Goal: Task Accomplishment & Management: Manage account settings

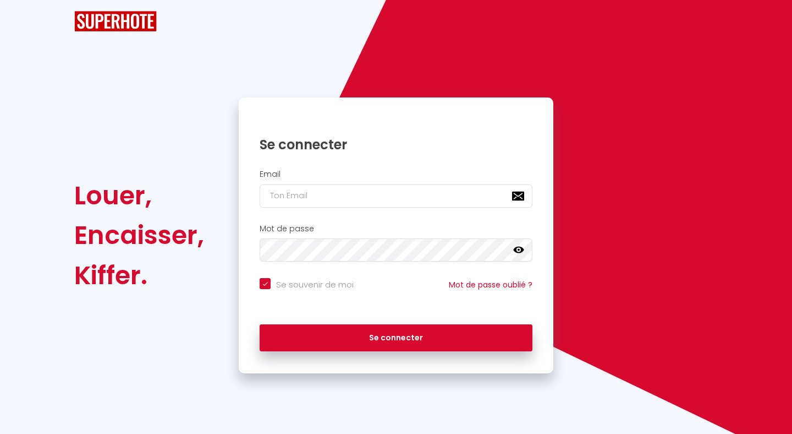
checkbox input "true"
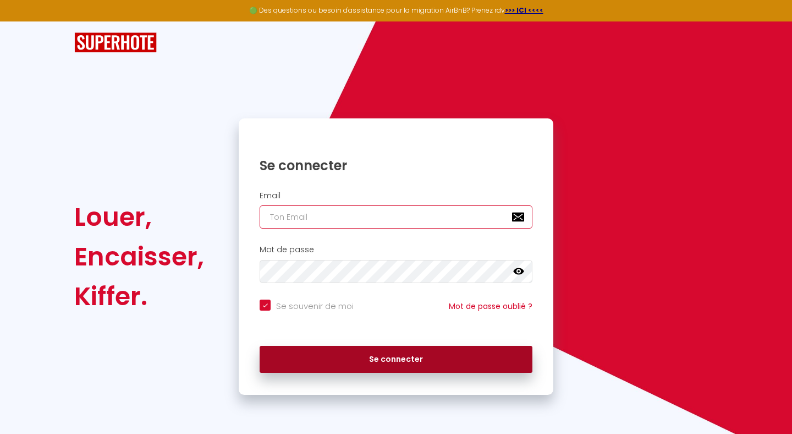
type input "[EMAIL_ADDRESS][DOMAIN_NAME]"
click at [328, 357] on button "Se connecter" at bounding box center [396, 360] width 273 height 28
checkbox input "true"
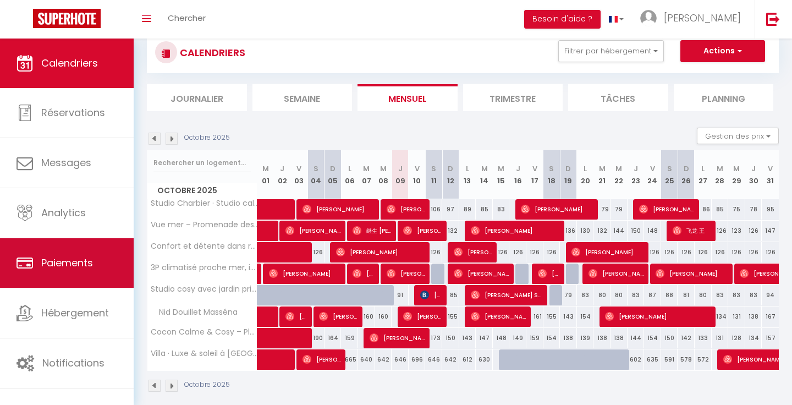
scroll to position [79, 0]
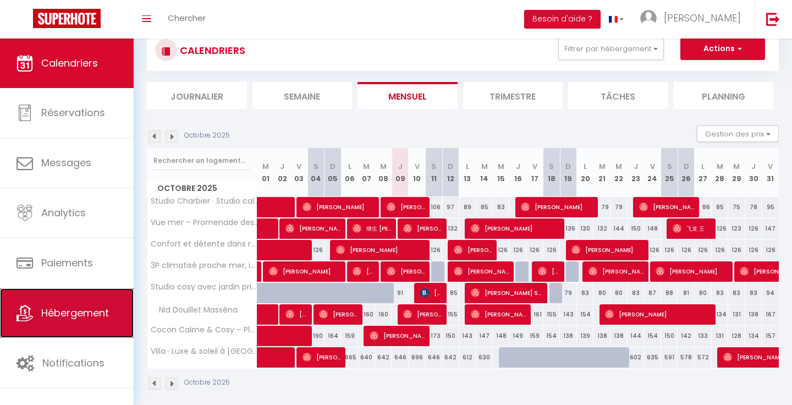
click at [65, 303] on link "Hébergement" at bounding box center [67, 313] width 134 height 50
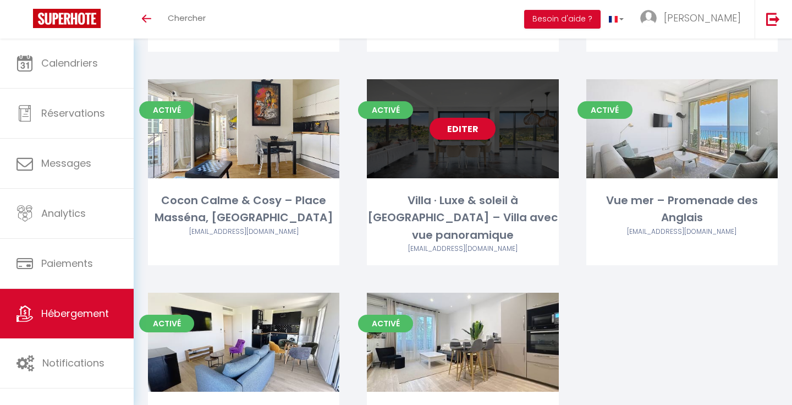
scroll to position [381, 0]
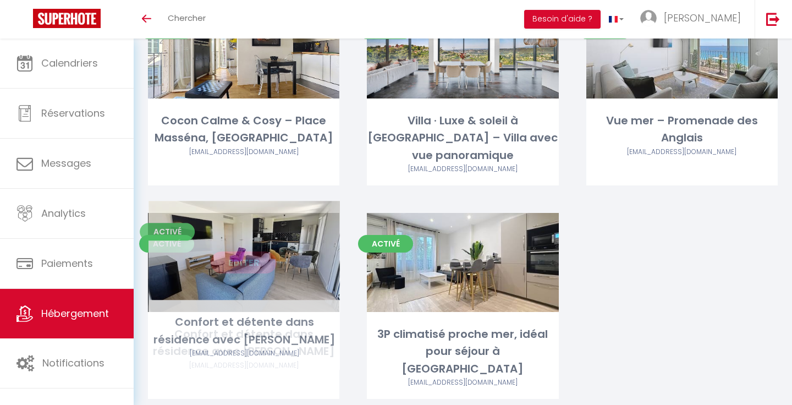
drag, startPoint x: 298, startPoint y: 348, endPoint x: 299, endPoint y: 354, distance: 5.6
click at [298, 354] on div "Confort et détente dans résidence avec piscine vivienmarieweber@gmail.com" at bounding box center [243, 354] width 191 height 56
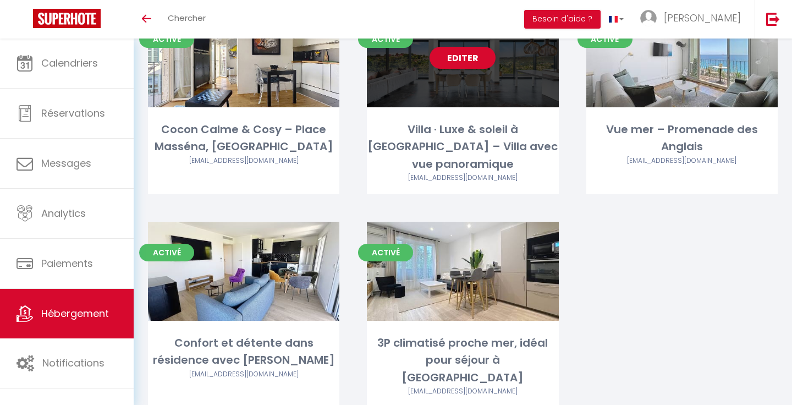
scroll to position [381, 0]
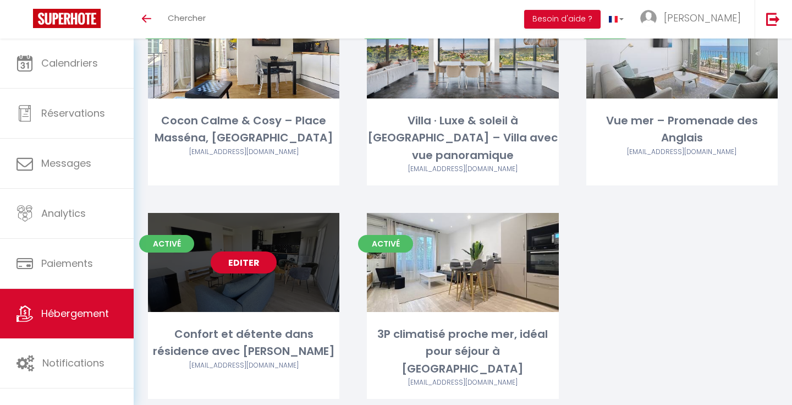
click at [239, 251] on link "Editer" at bounding box center [244, 262] width 66 height 22
select select "3"
select select "2"
select select "1"
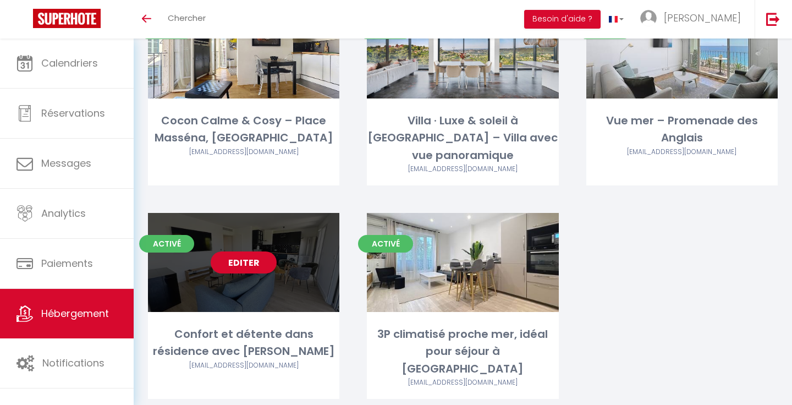
select select "1"
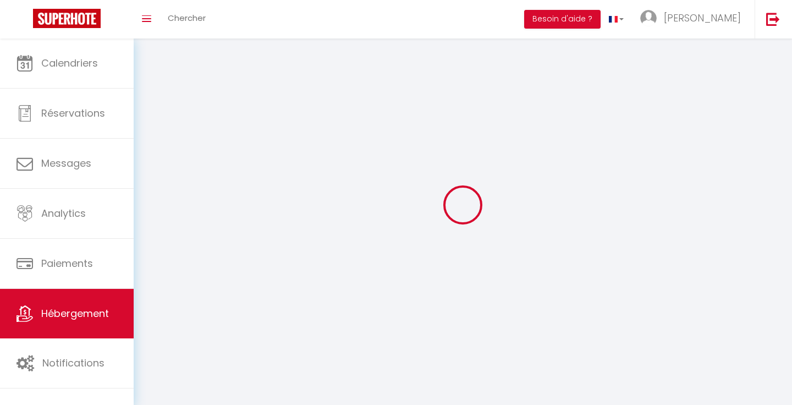
select select
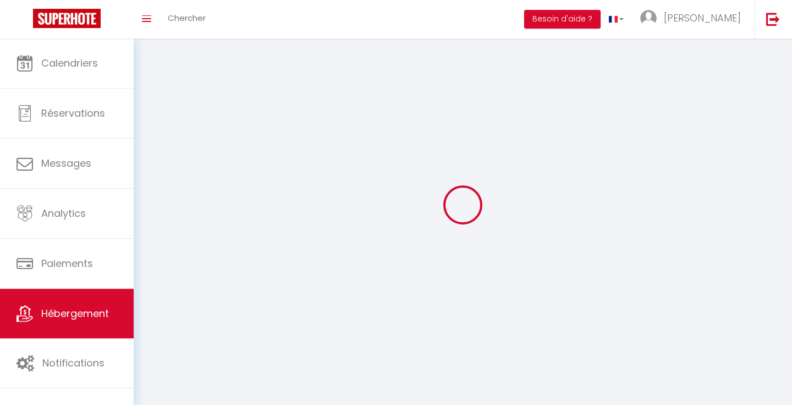
select select
checkbox input "false"
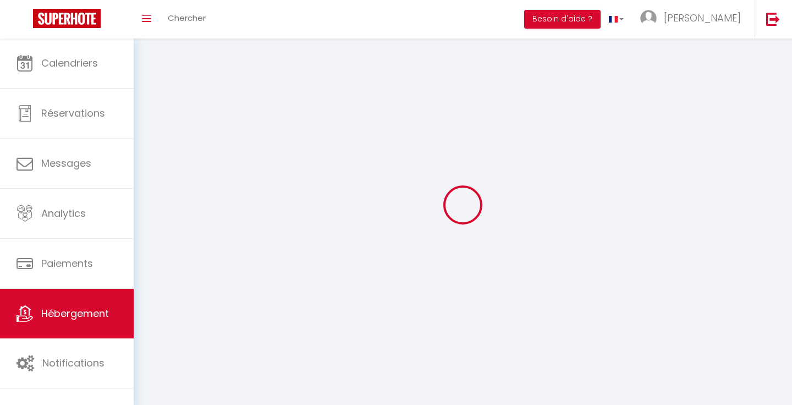
select select
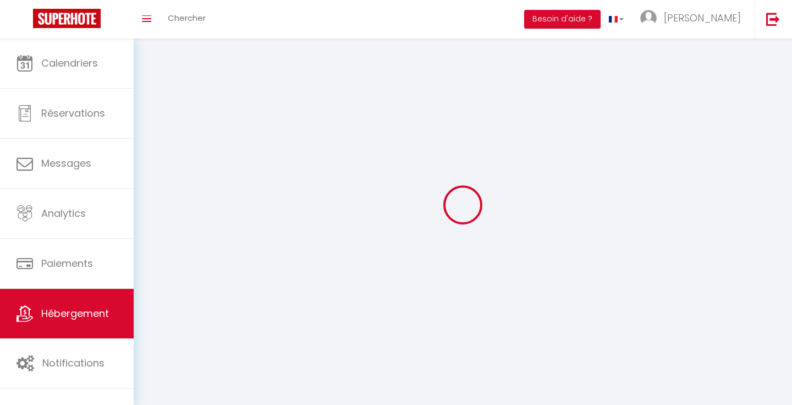
select select
checkbox input "false"
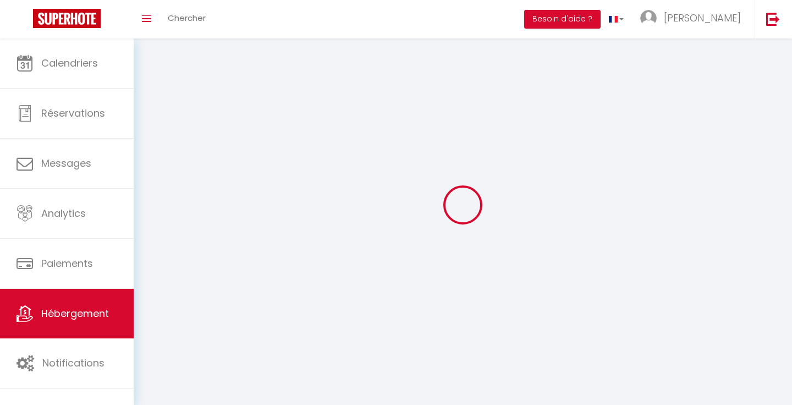
checkbox input "false"
select select
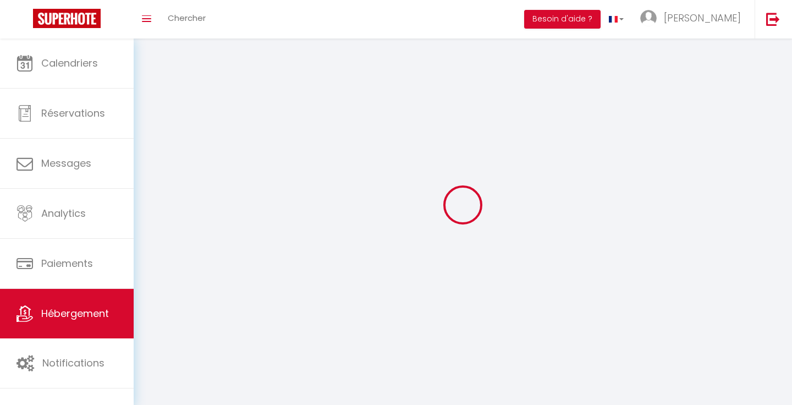
select select
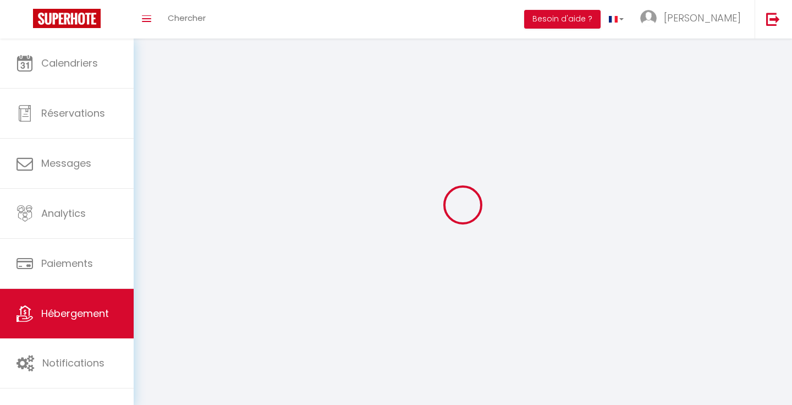
checkbox input "false"
select select
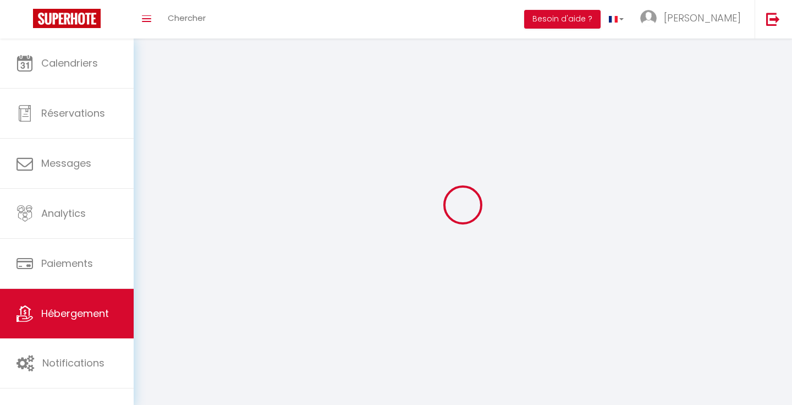
select select
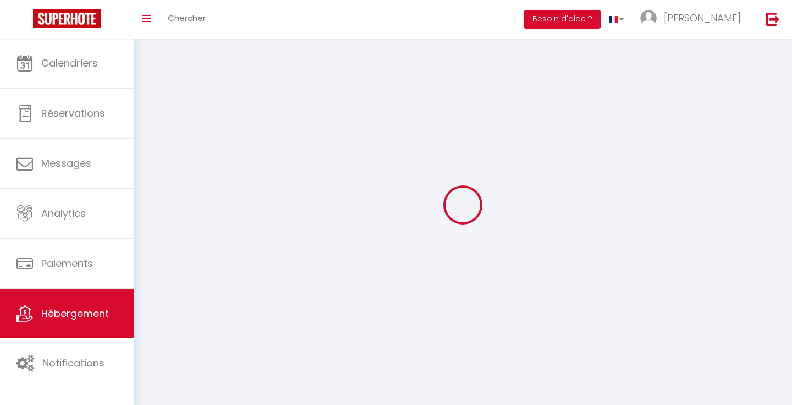
select select
checkbox input "false"
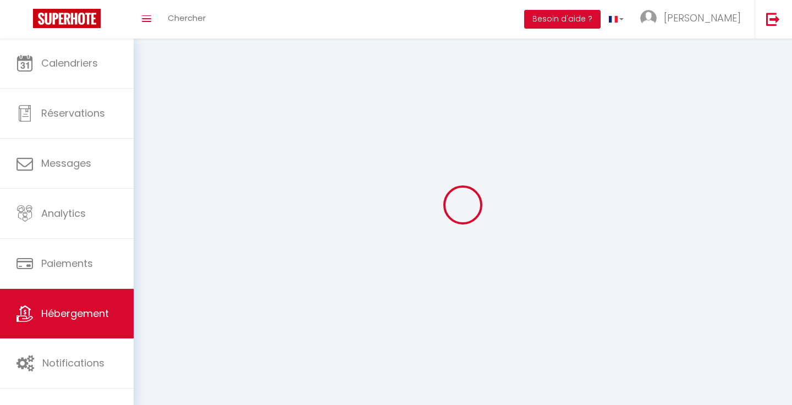
checkbox input "false"
select select
select select "28"
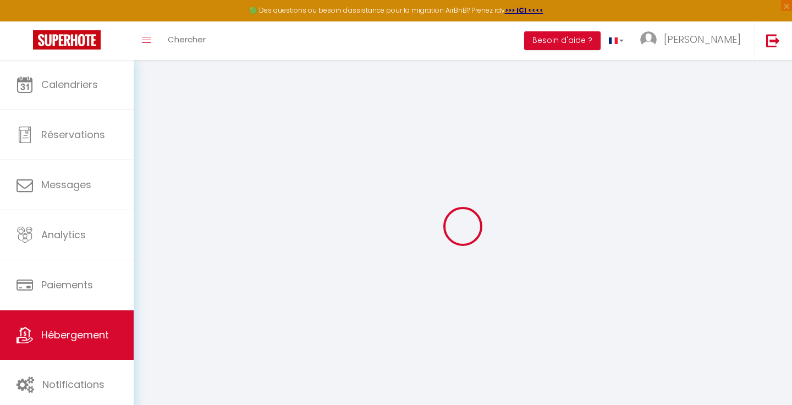
select select
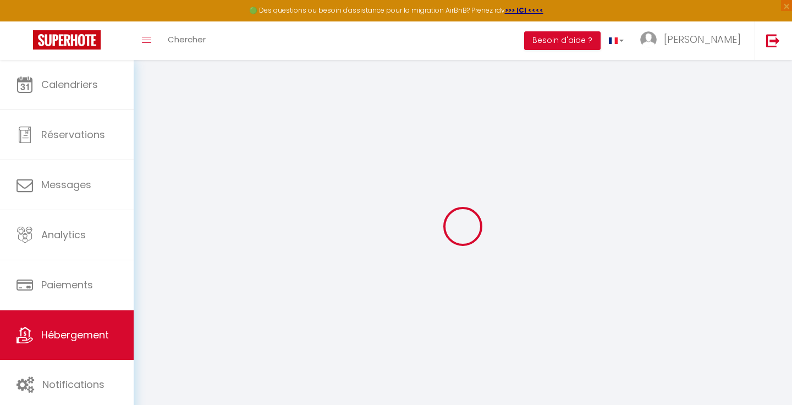
select select
checkbox input "false"
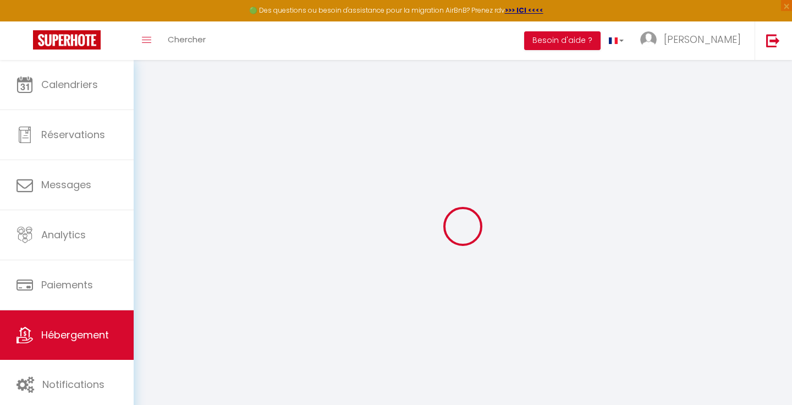
select select
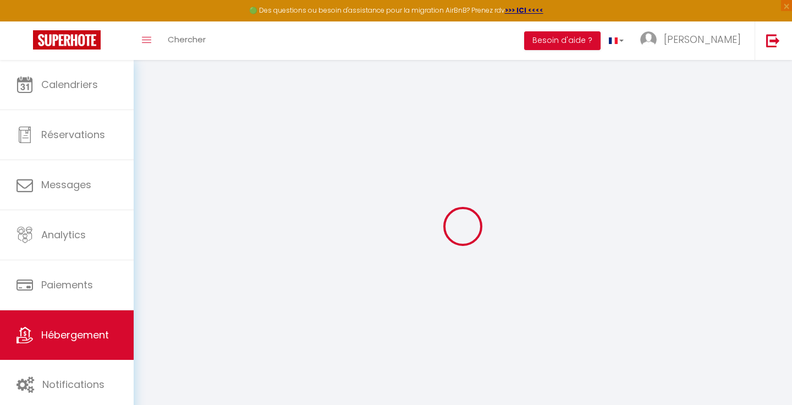
select select
checkbox input "false"
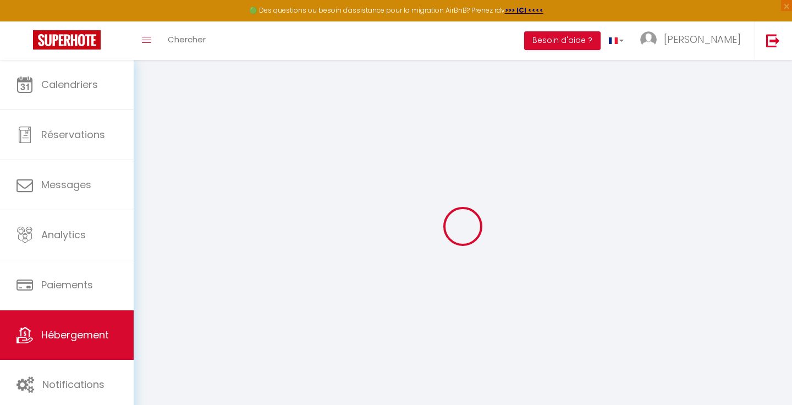
checkbox input "false"
select select
type input "Confort et détente dans résidence avec [PERSON_NAME]"
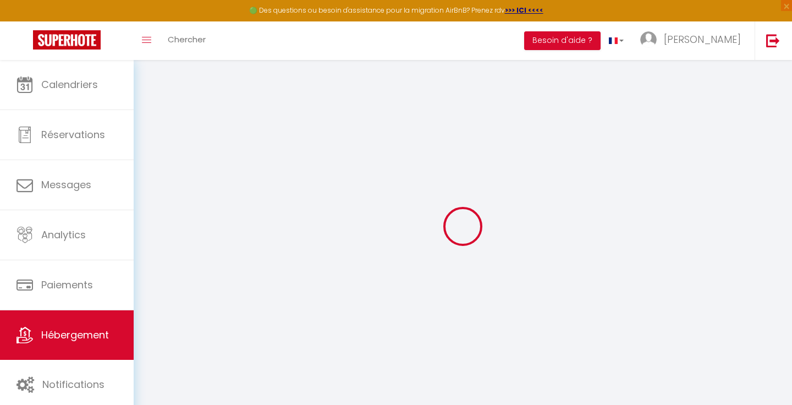
type input "ARMAND"
type input "EL BAZ"
type input "51 RUE MARJOLIN"
type input "92"
type input "LEVALLOIS"
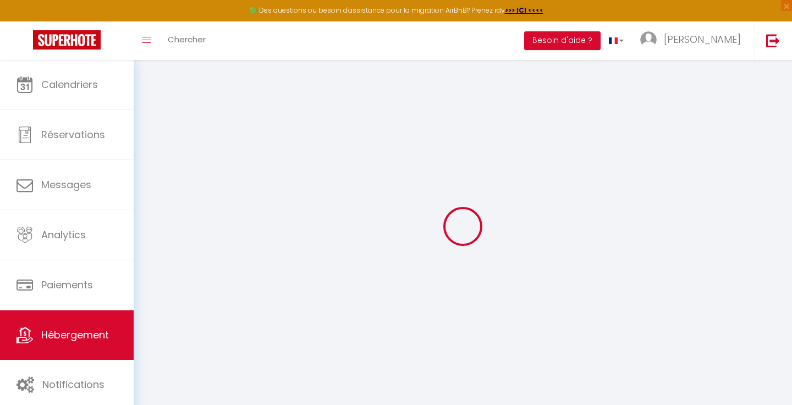
select select "2"
type input "150"
type input "85"
select select
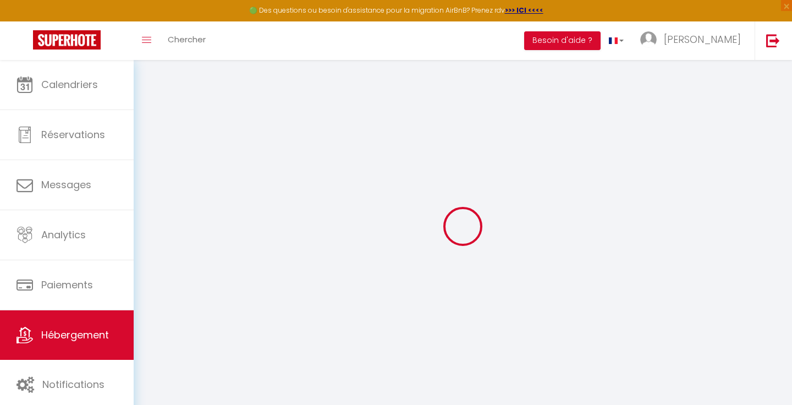
select select
type input "381 Avenue de Fabron"
type input "06200"
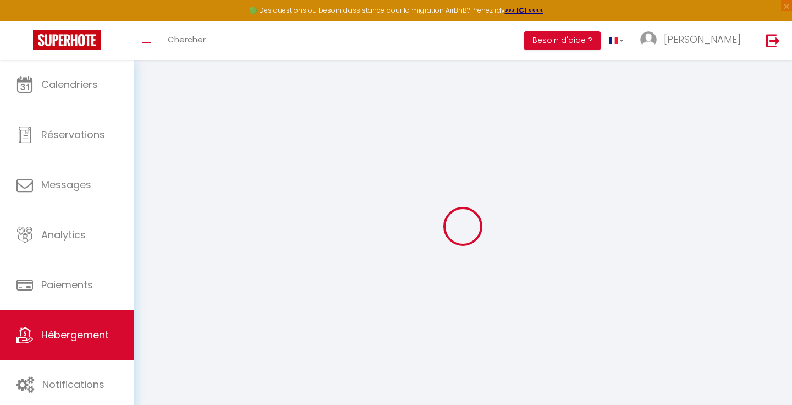
type input "Nice"
type input "[EMAIL_ADDRESS][DOMAIN_NAME]"
select select
checkbox input "false"
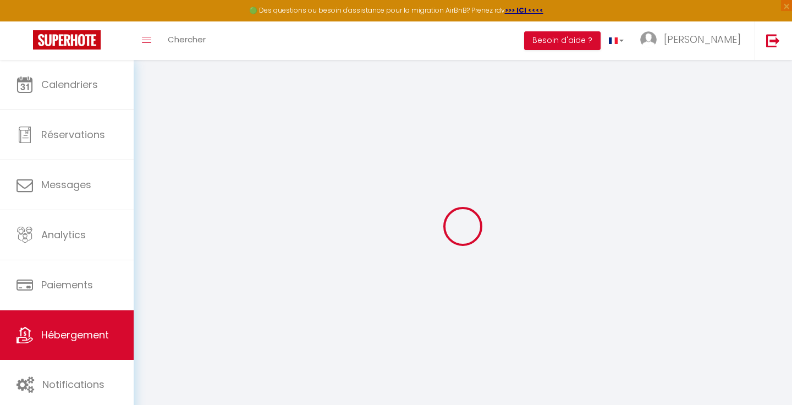
checkbox input "false"
type input "16.5"
type input "85"
type input "0"
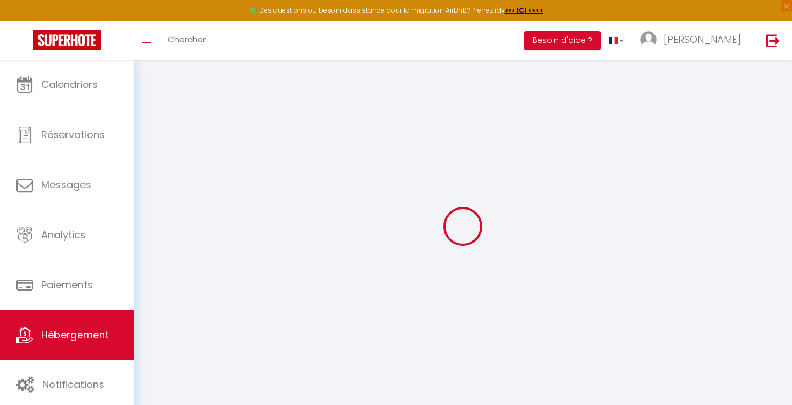
type input "0"
select select "44142"
select select
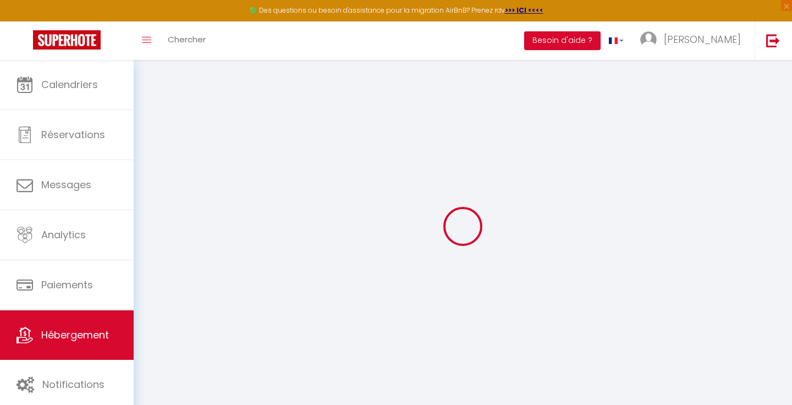
select select
checkbox input "false"
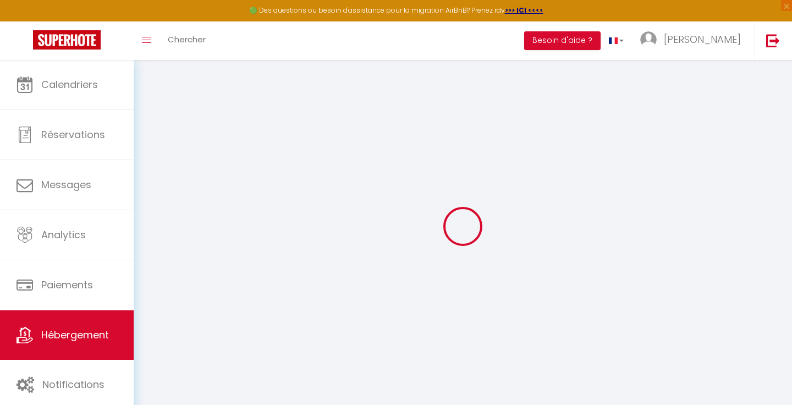
checkbox input "false"
select select
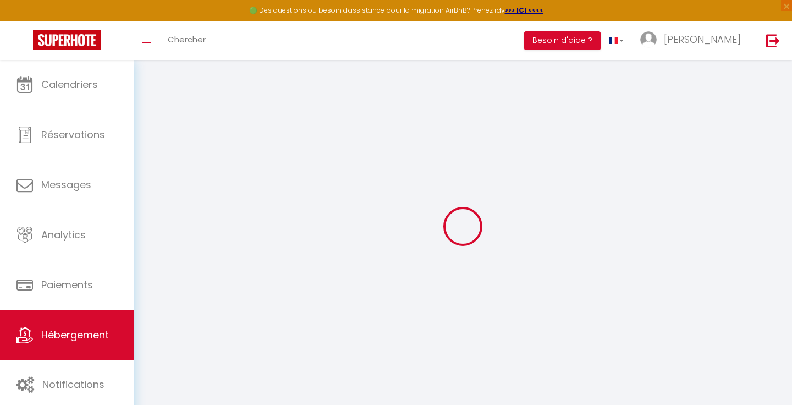
select select
checkbox input "false"
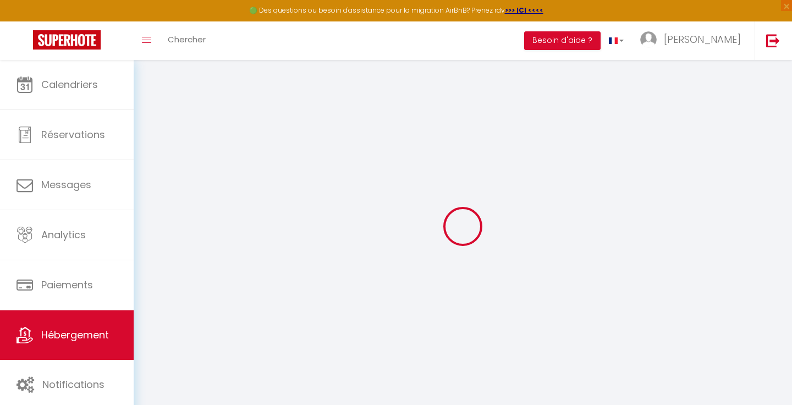
checkbox input "false"
select select
checkbox input "false"
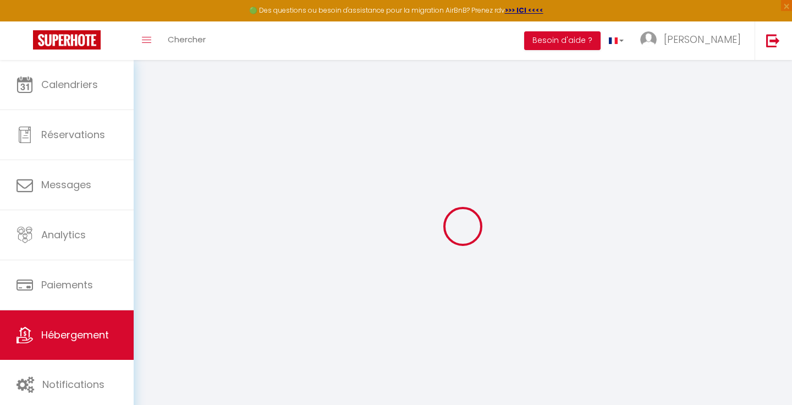
checkbox input "false"
select select
checkbox input "false"
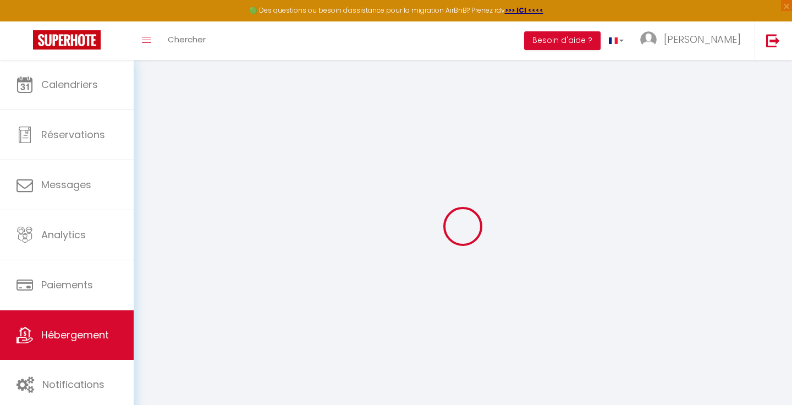
checkbox input "false"
select select "15:00"
select select "23:45"
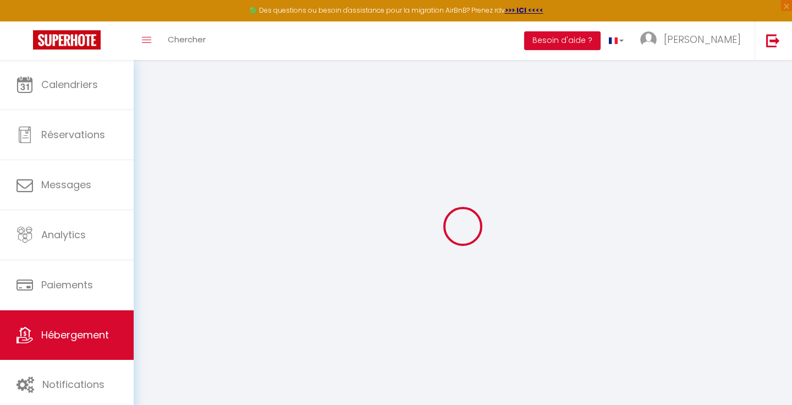
select select "12:00"
select select "30"
select select "120"
select select
checkbox input "false"
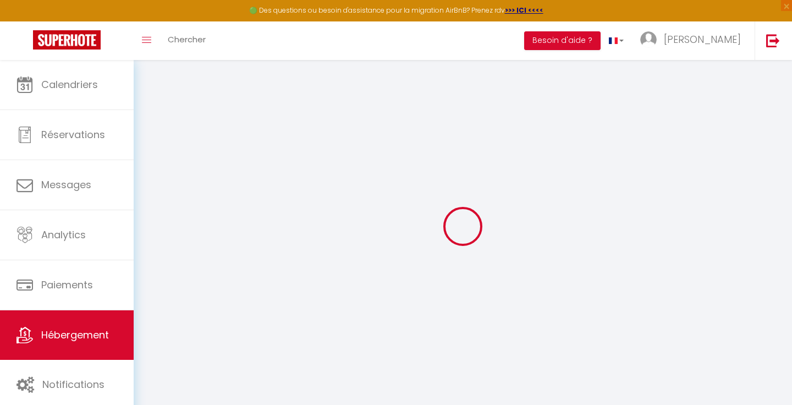
checkbox input "false"
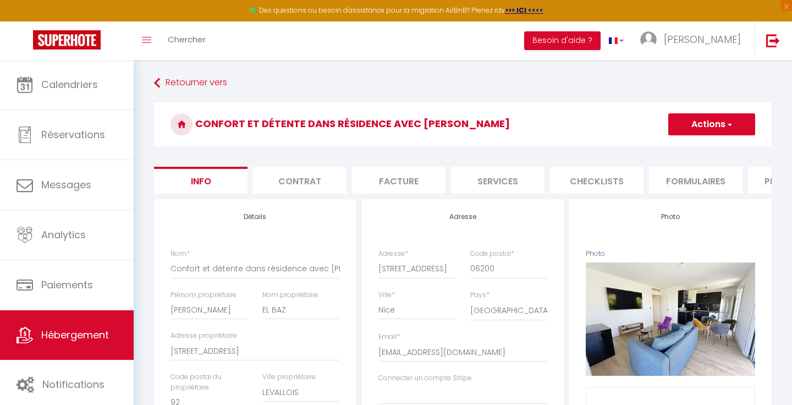
select select
checkbox input "false"
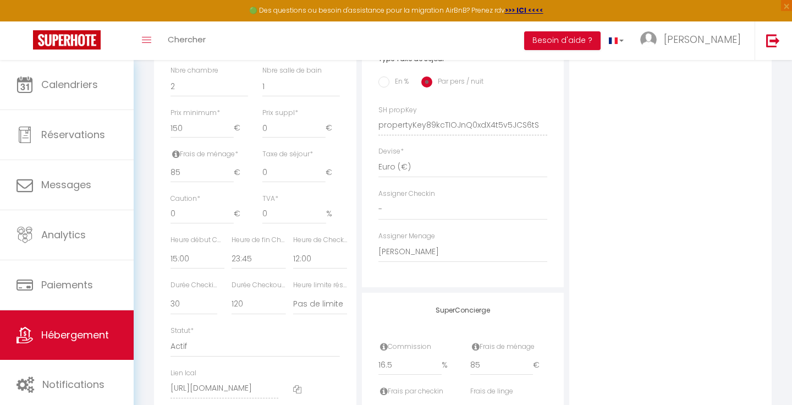
scroll to position [611, 0]
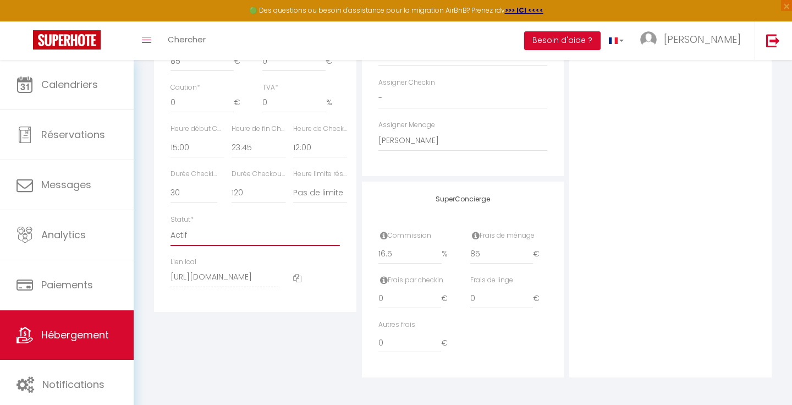
click at [180, 234] on select "Actif Pas actif" at bounding box center [255, 235] width 169 height 21
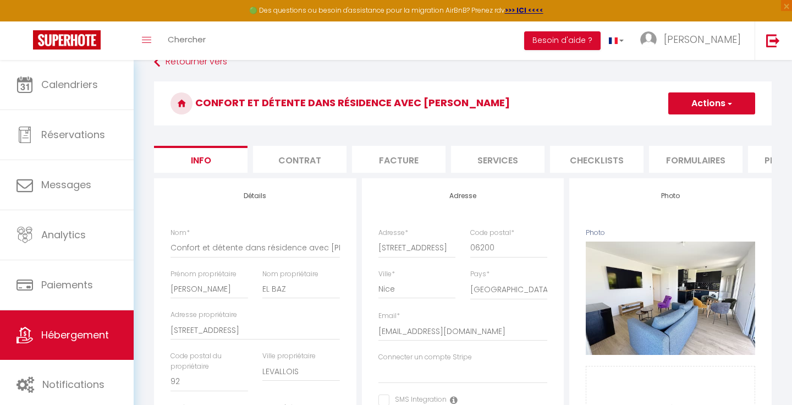
scroll to position [0, 0]
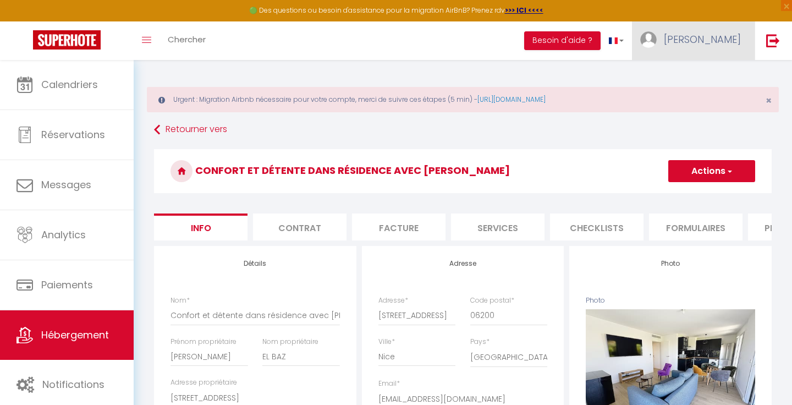
click at [720, 38] on span "[PERSON_NAME]" at bounding box center [702, 39] width 77 height 14
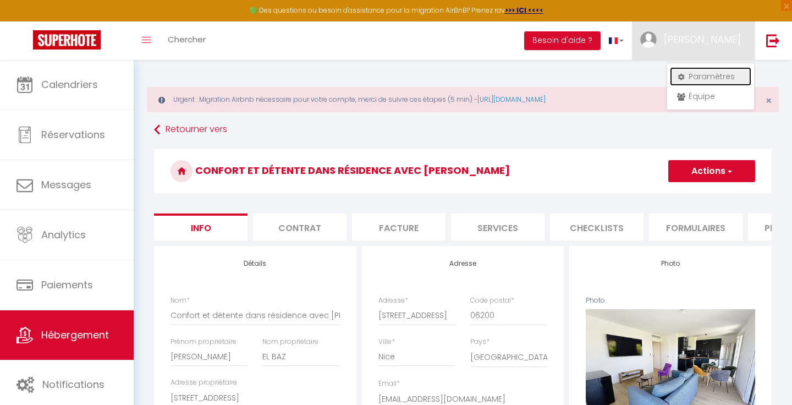
click at [696, 72] on link "Paramètres" at bounding box center [710, 76] width 81 height 19
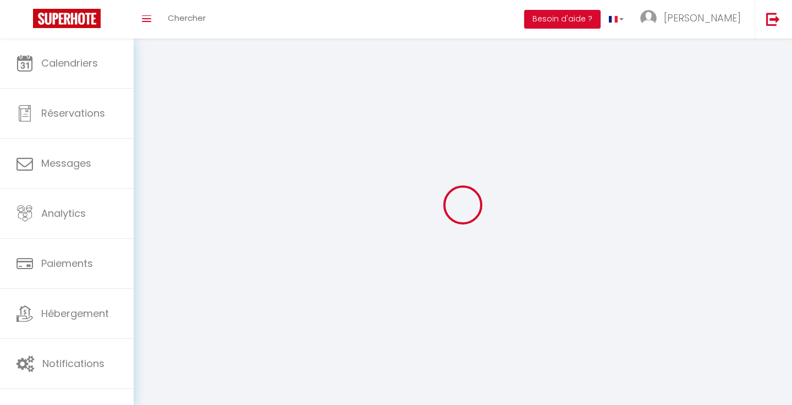
type input "QrNZe8GgUHXO0NykN3Gq86gal"
type input "JXnpZeMqEbfEj2m0DLRkSAknB"
type input "[URL][DOMAIN_NAME]"
select select "fr"
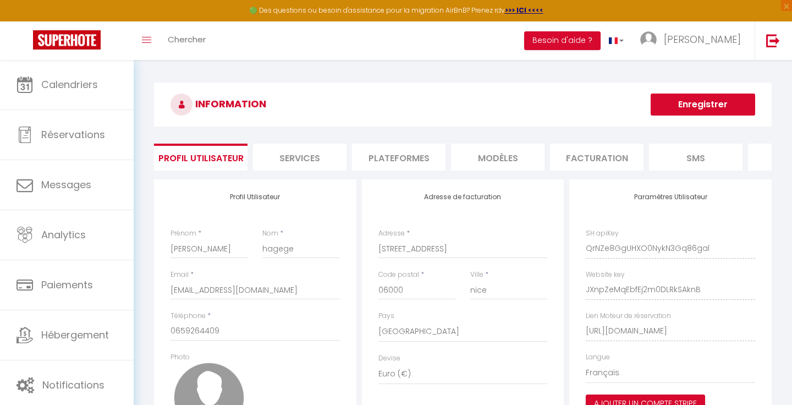
click at [421, 153] on li "Plateformes" at bounding box center [399, 157] width 94 height 27
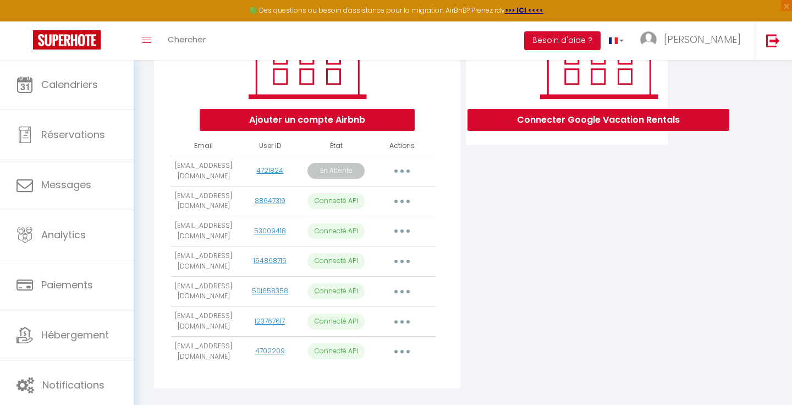
scroll to position [213, 0]
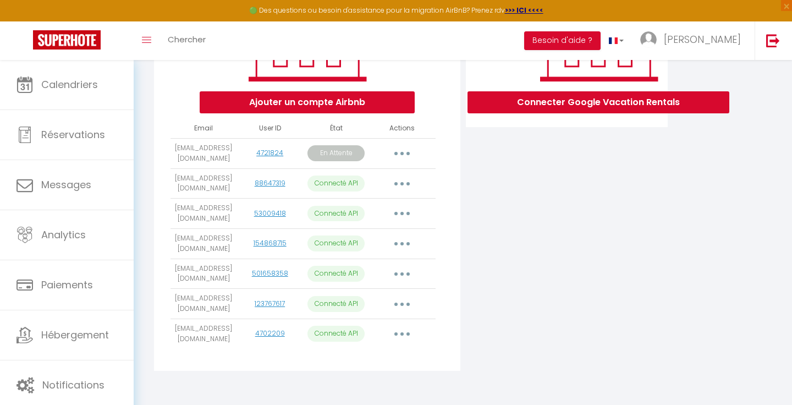
click at [402, 155] on button "button" at bounding box center [402, 154] width 31 height 18
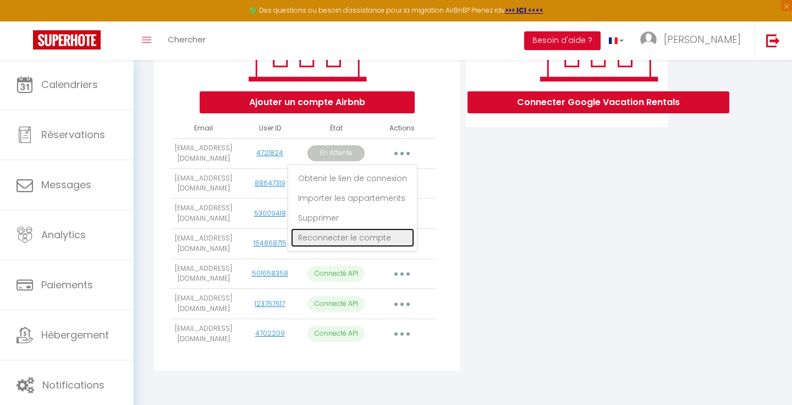
click at [365, 234] on link "Reconnecter le compte" at bounding box center [352, 237] width 123 height 19
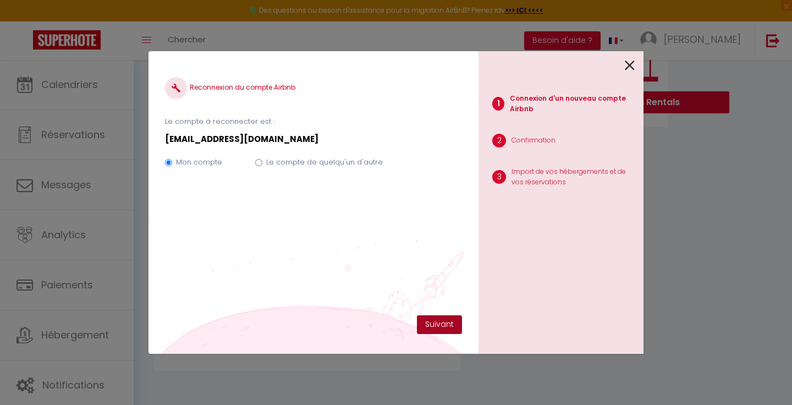
click at [452, 326] on button "Suivant" at bounding box center [439, 324] width 45 height 19
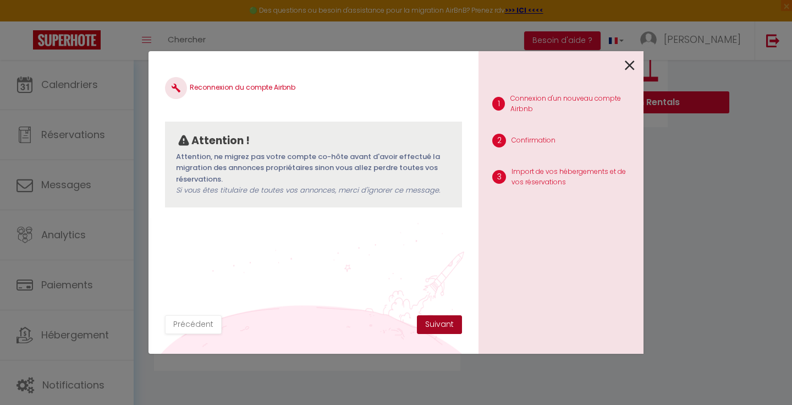
click at [452, 326] on button "Suivant" at bounding box center [439, 324] width 45 height 19
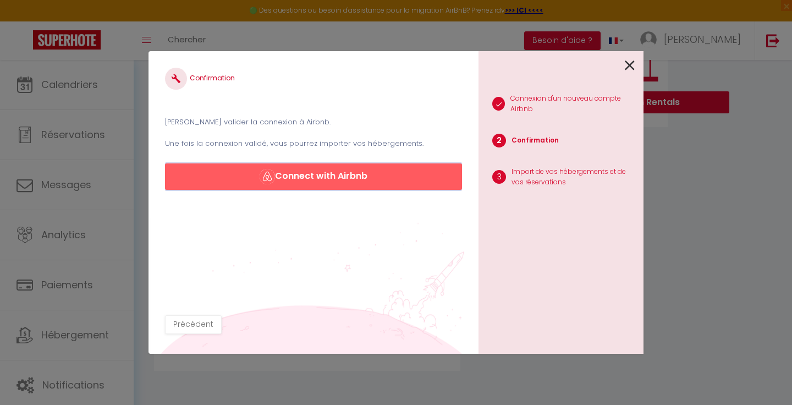
click at [362, 180] on button "Connect with Airbnb" at bounding box center [313, 176] width 297 height 26
click at [634, 65] on icon at bounding box center [630, 65] width 10 height 17
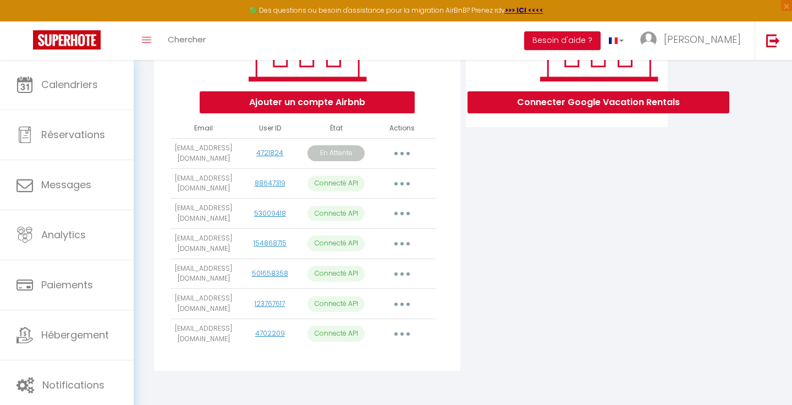
click at [402, 155] on icon "button" at bounding box center [402, 153] width 3 height 3
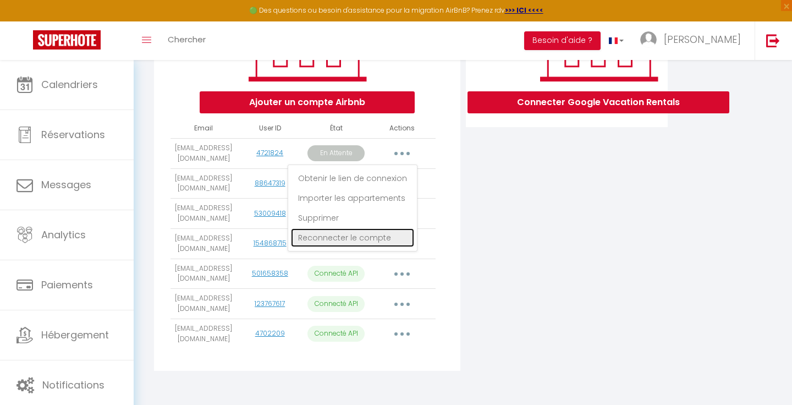
click at [358, 239] on link "Reconnecter le compte" at bounding box center [352, 237] width 123 height 19
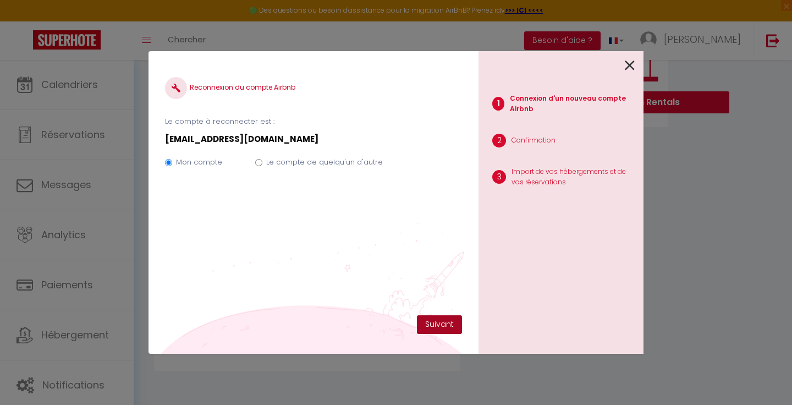
click at [438, 327] on button "Suivant" at bounding box center [439, 324] width 45 height 19
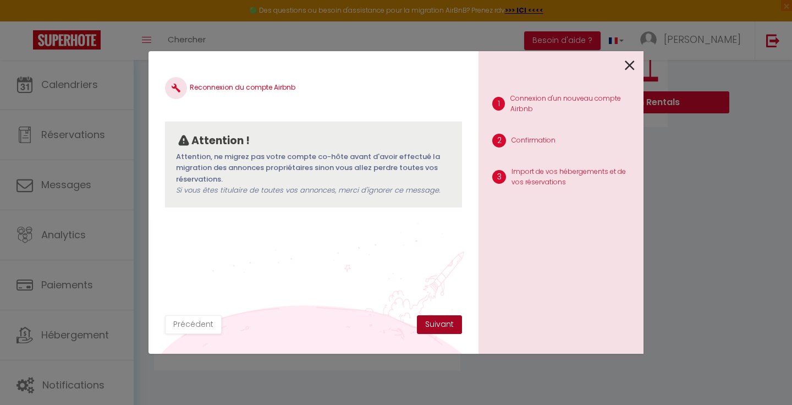
click at [439, 327] on button "Suivant" at bounding box center [439, 324] width 45 height 19
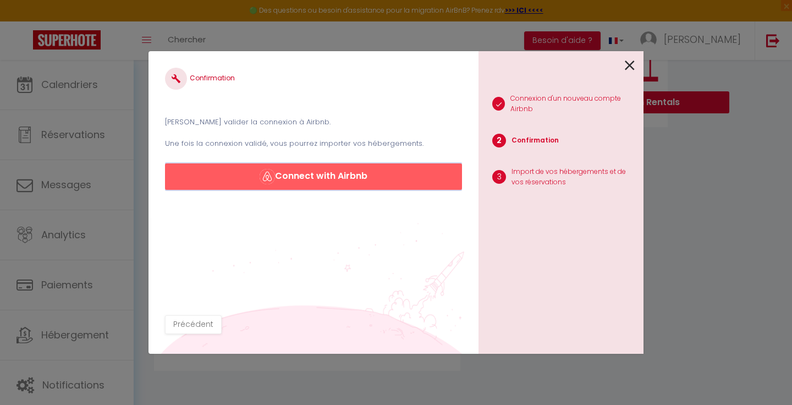
click at [368, 174] on button "Connect with Airbnb" at bounding box center [313, 176] width 297 height 26
click at [132, 46] on div "Confirmation Veuillez valider la connexion à Airbnb. Une fois la connexion vali…" at bounding box center [396, 202] width 792 height 405
click at [628, 64] on icon at bounding box center [630, 65] width 10 height 17
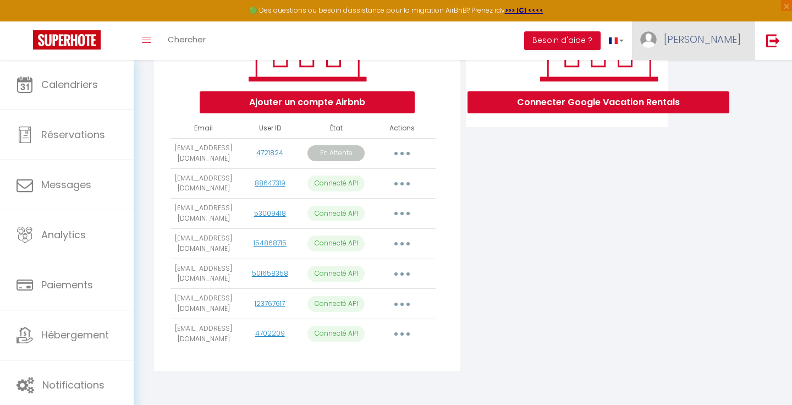
click at [723, 43] on span "[PERSON_NAME]" at bounding box center [702, 39] width 77 height 14
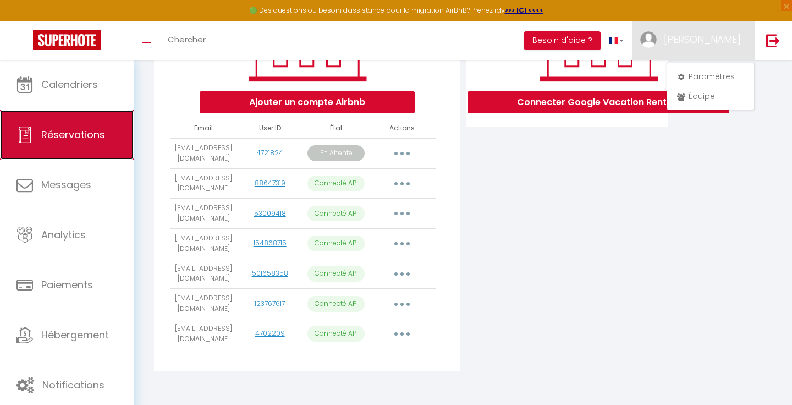
click at [77, 145] on link "Réservations" at bounding box center [67, 135] width 134 height 50
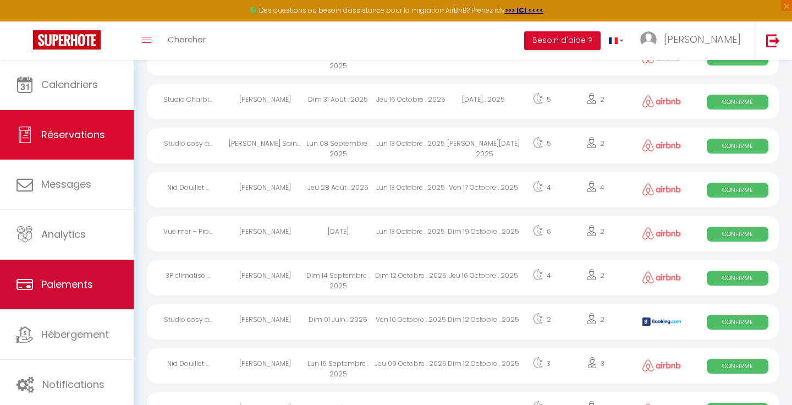
scroll to position [900, 0]
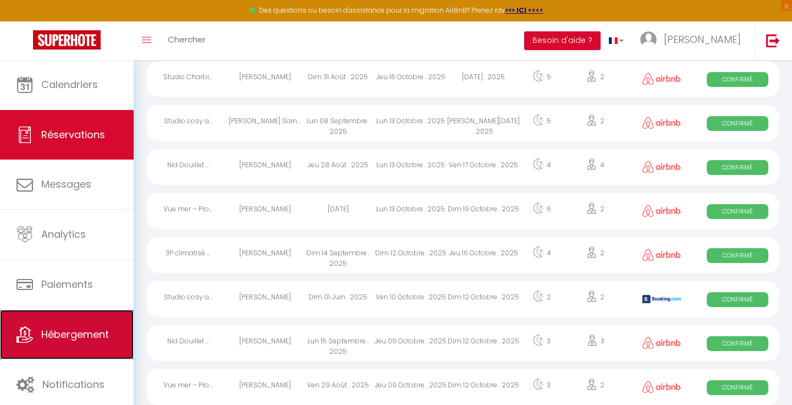
click at [69, 327] on span "Hébergement" at bounding box center [75, 334] width 68 height 14
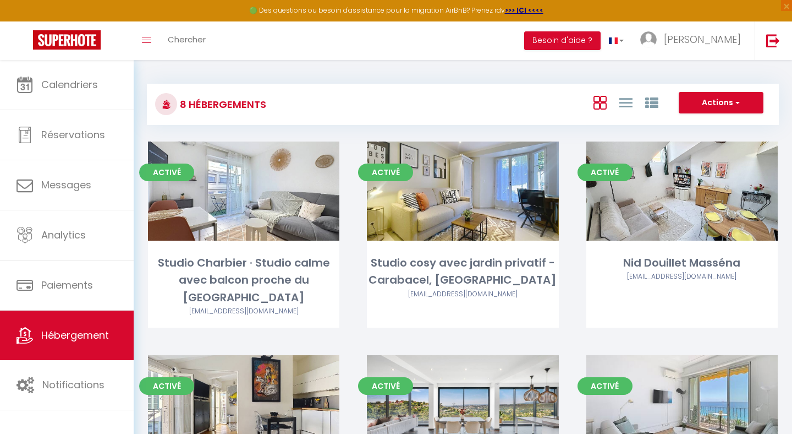
click at [448, 403] on link "Editer" at bounding box center [463, 404] width 66 height 22
select select "3"
select select "2"
select select "1"
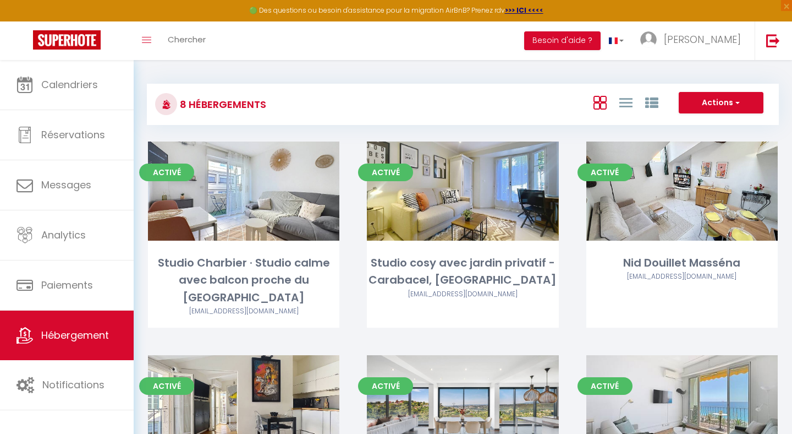
select select "28"
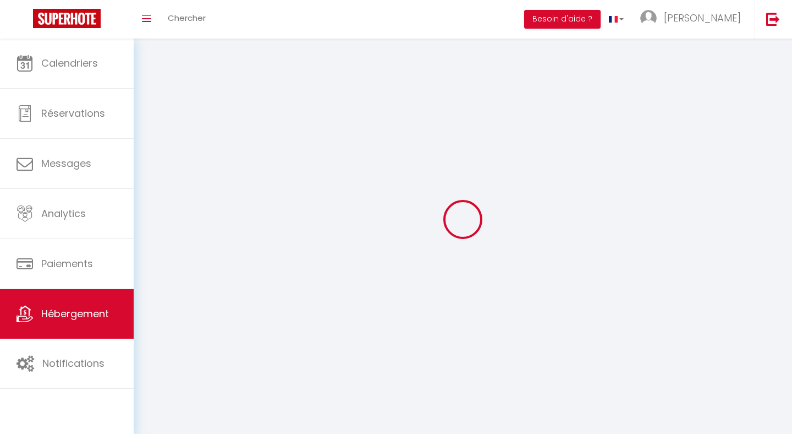
select select
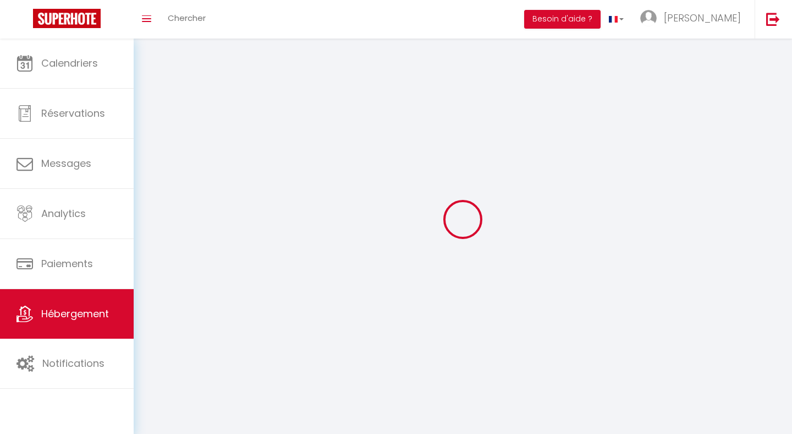
select select
checkbox input "false"
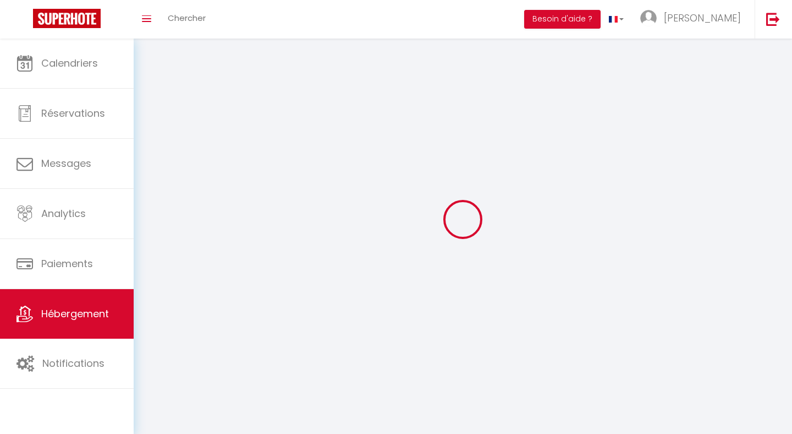
select select
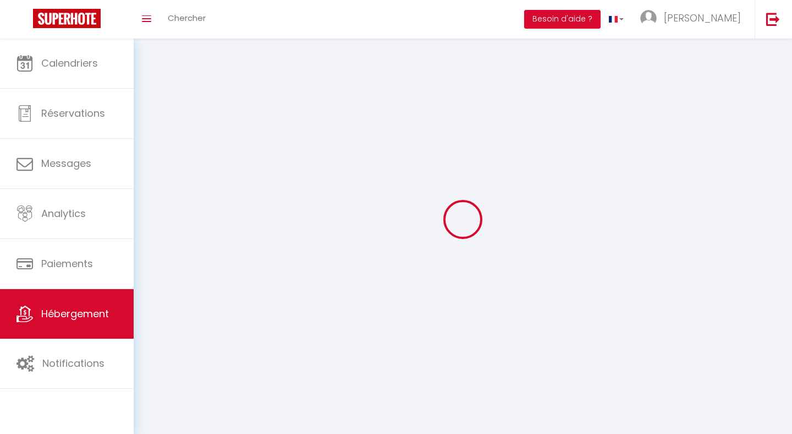
select select
checkbox input "false"
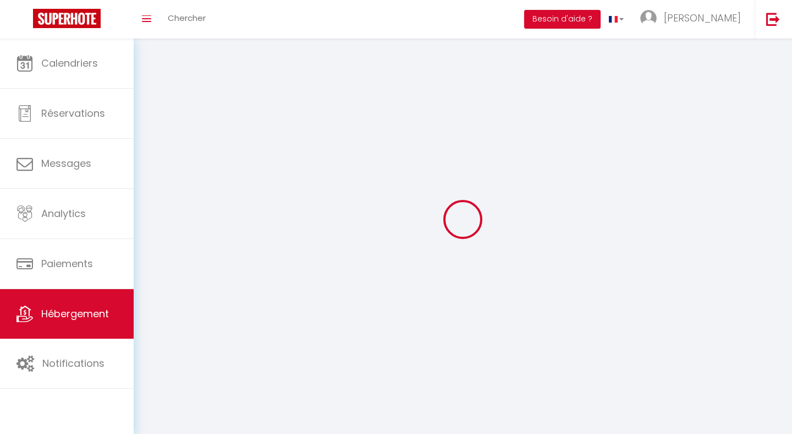
checkbox input "false"
select select
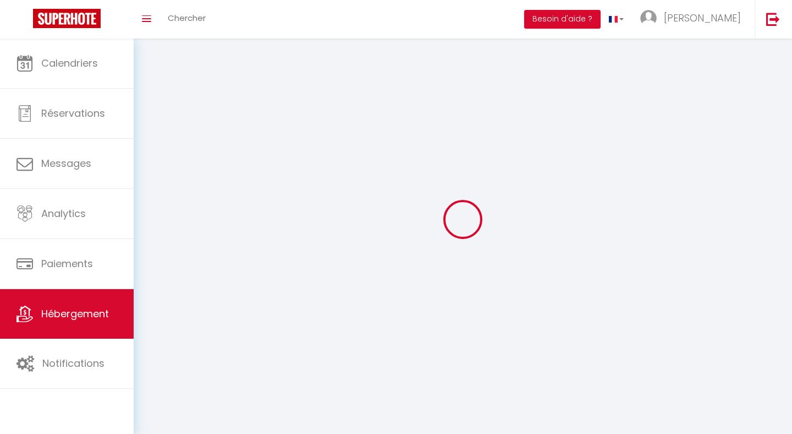
select select
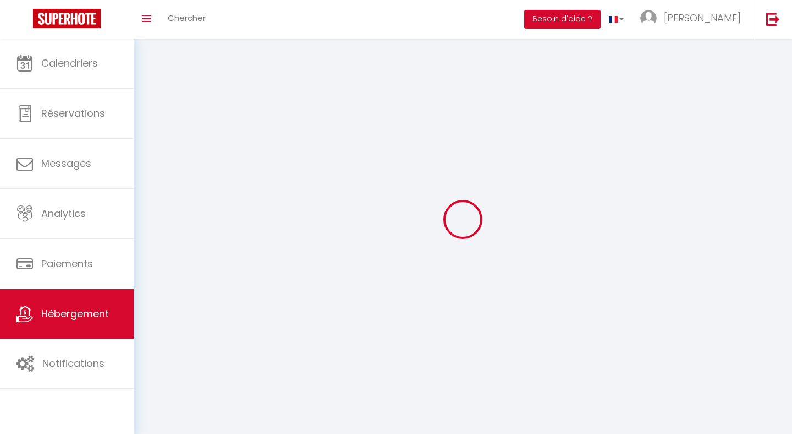
checkbox input "false"
select select
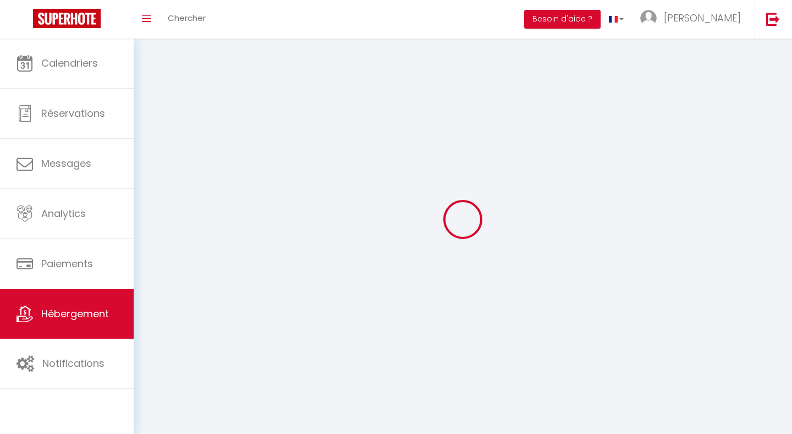
select select
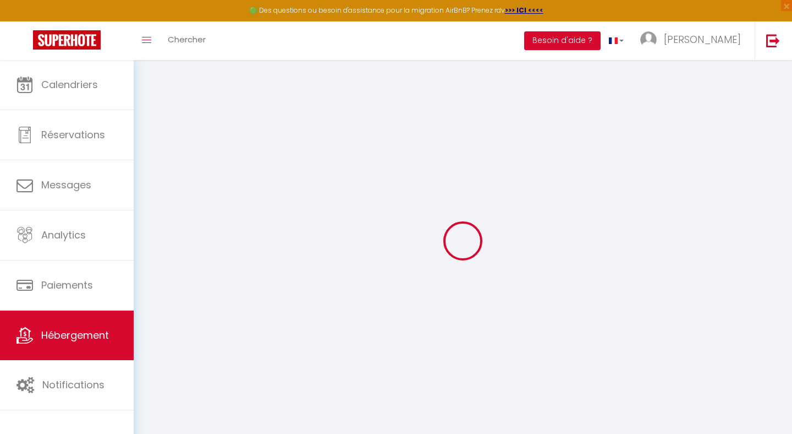
select select
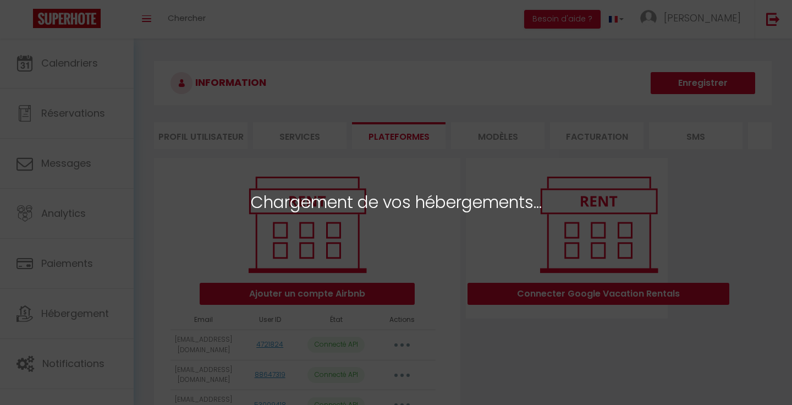
select select
select select "75523"
select select "64764"
select select "64767"
select select "77118"
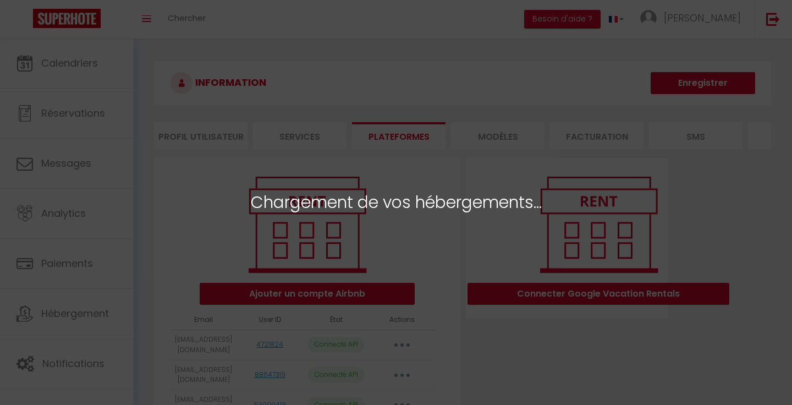
select select "66633"
select select "76304"
select select
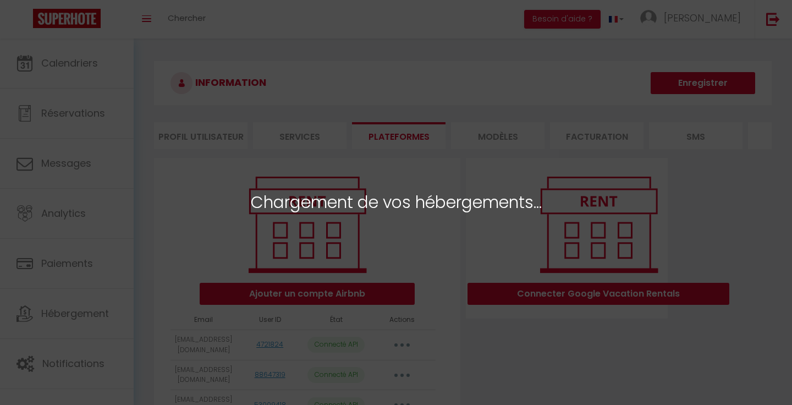
select select
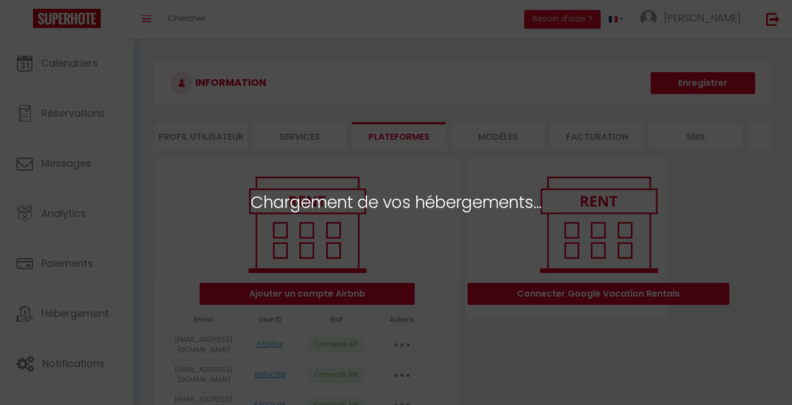
select select
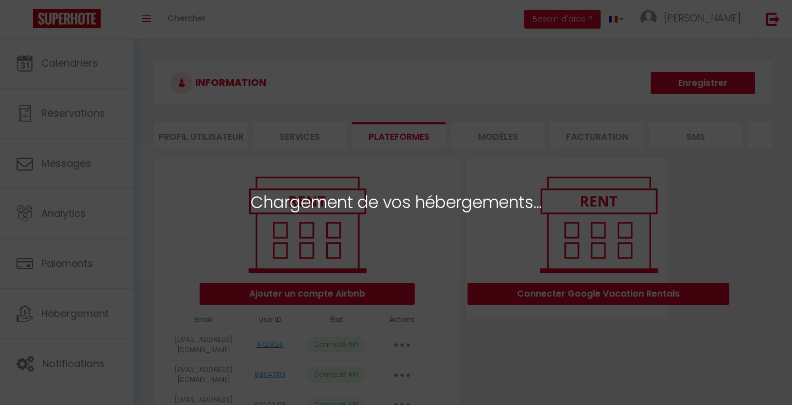
select select
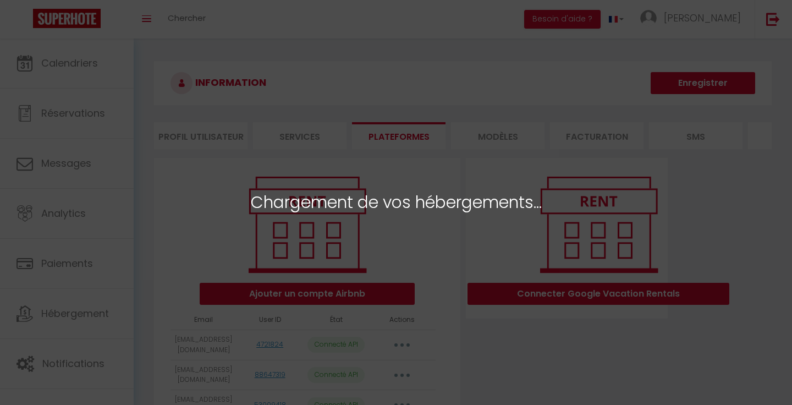
select select
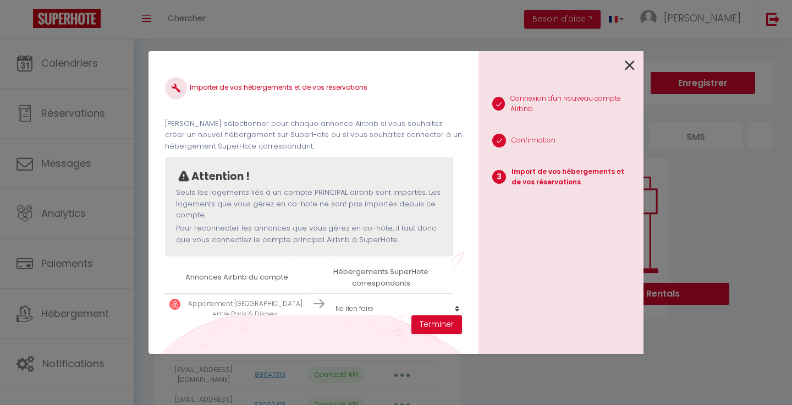
select select
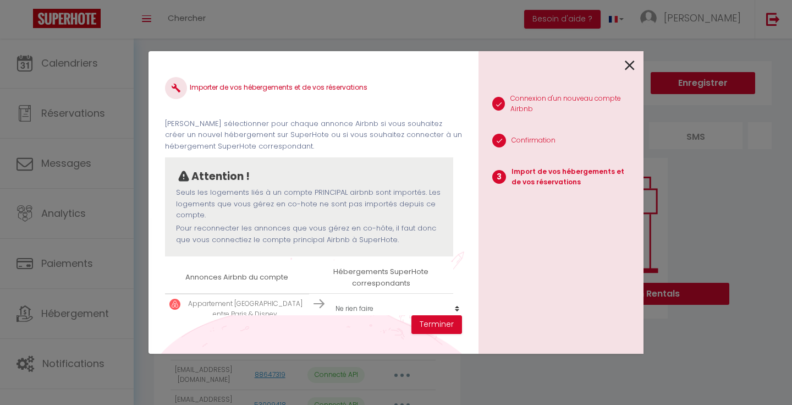
select select
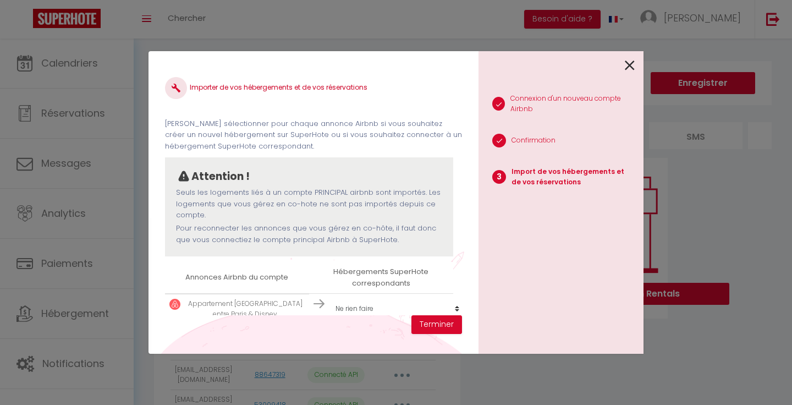
select select
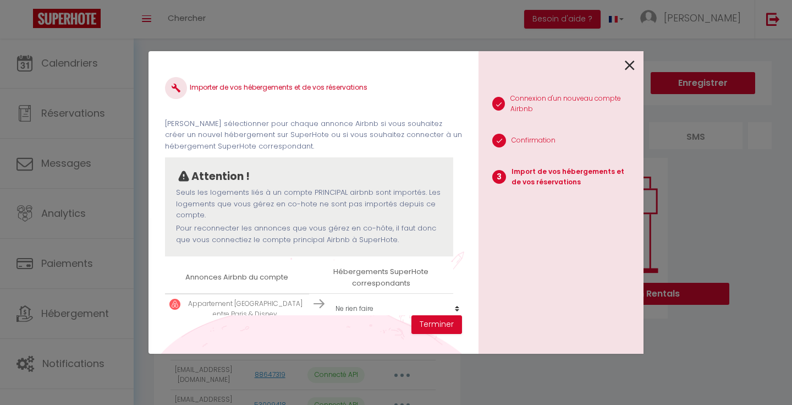
select select
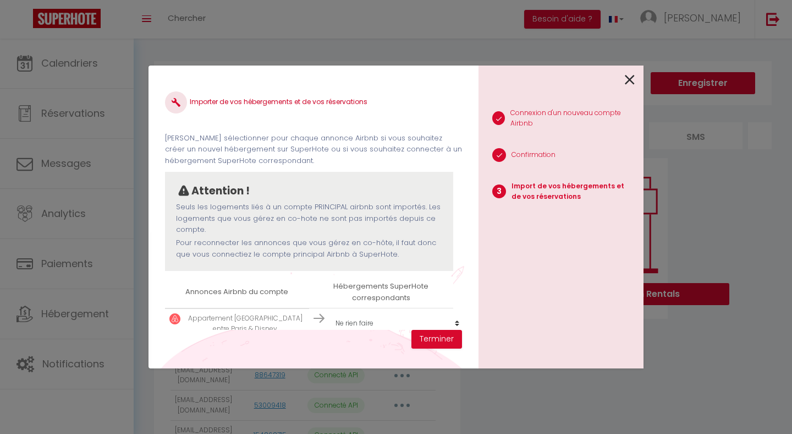
click at [640, 72] on div "1 Connexion d'un nouveau compte Airbnb 2 Confirmation 3 Import de vos hébergeme…" at bounding box center [561, 216] width 165 height 303
click at [629, 78] on icon at bounding box center [630, 80] width 10 height 17
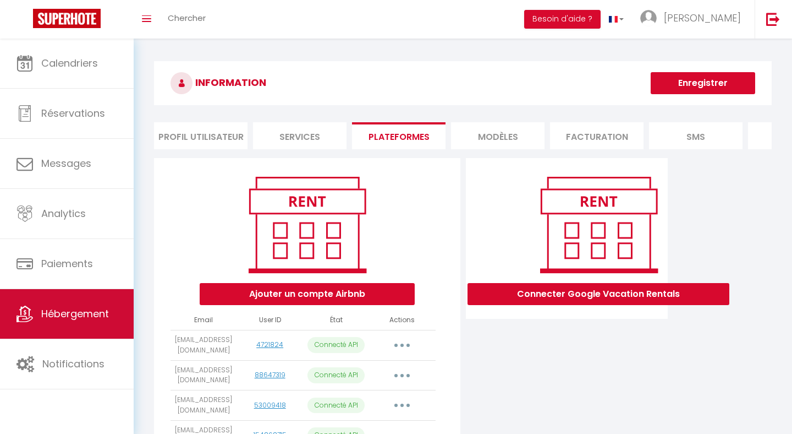
click at [90, 315] on span "Hébergement" at bounding box center [75, 313] width 68 height 14
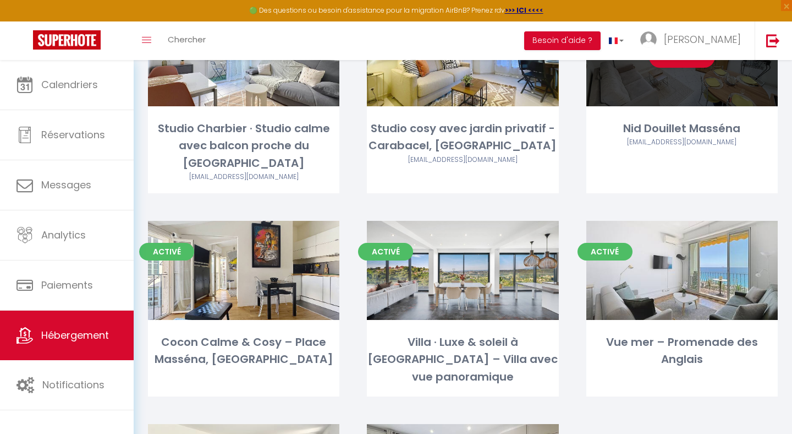
scroll to position [158, 0]
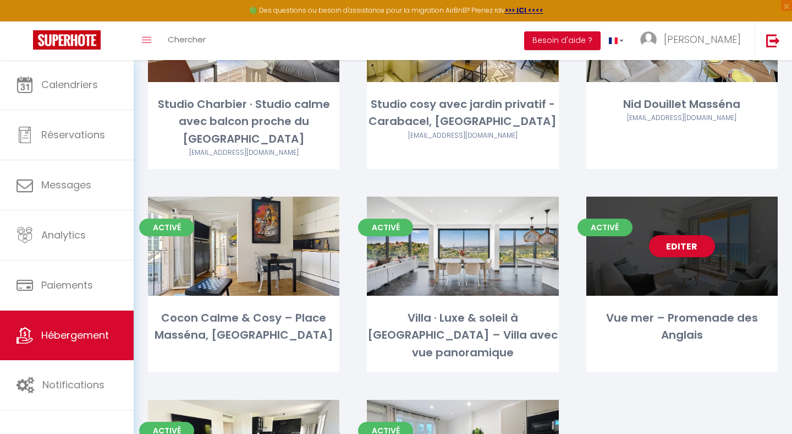
click at [722, 323] on div "Vue mer – Promenade des Anglais" at bounding box center [682, 326] width 191 height 35
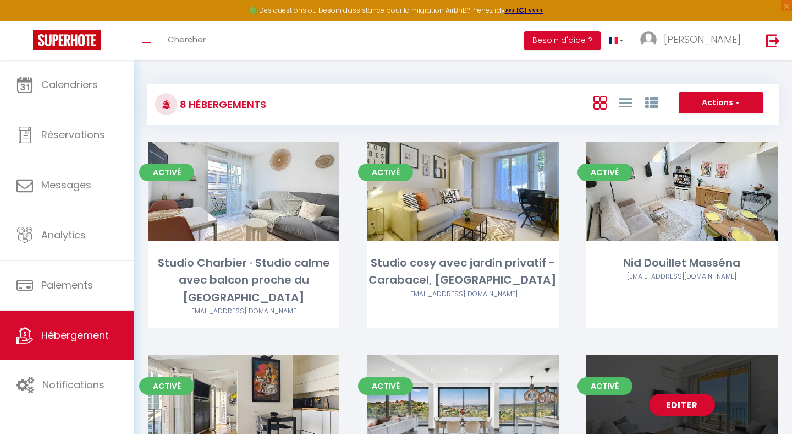
select select "3"
select select "2"
select select "1"
select select "28"
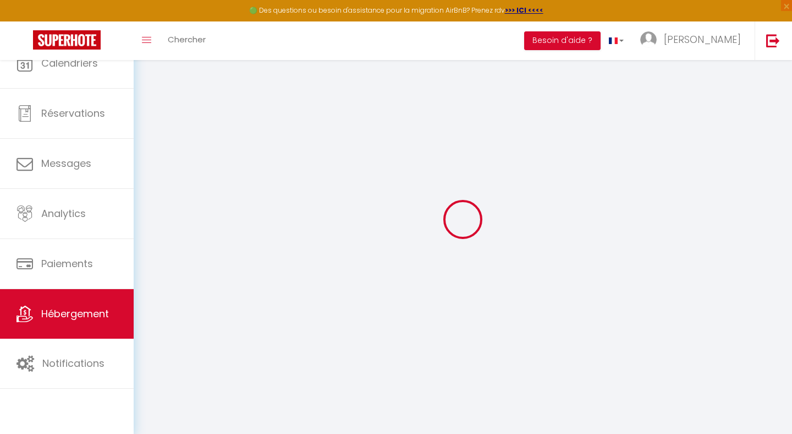
select select
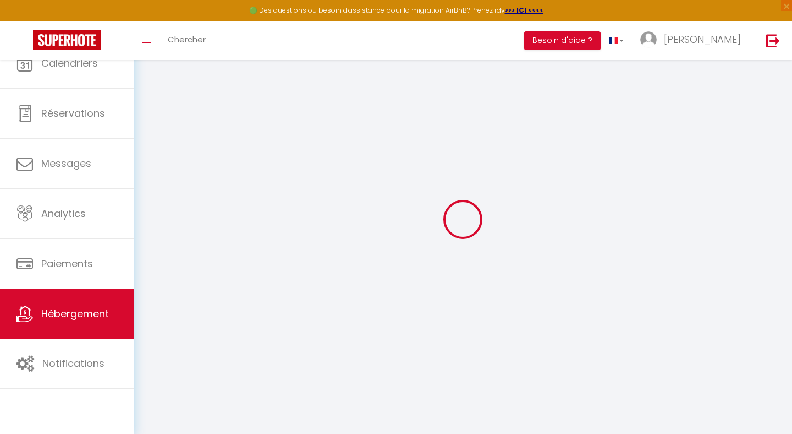
select select
checkbox input "false"
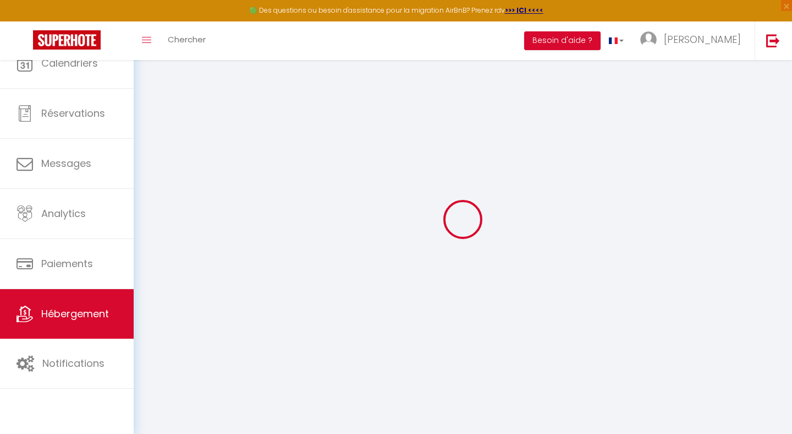
select select
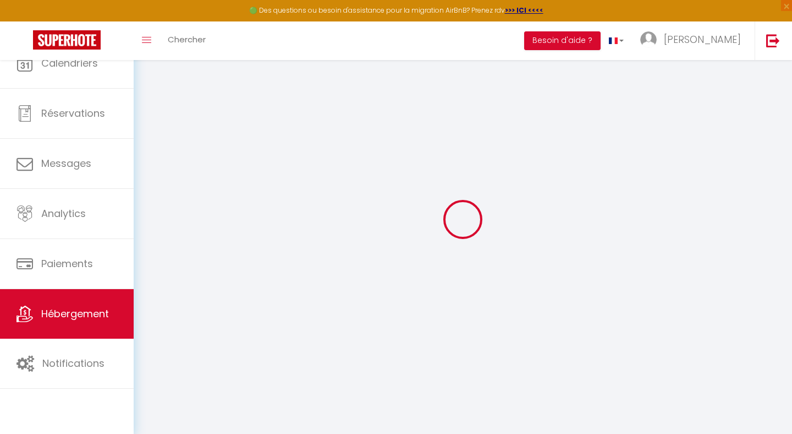
select select
checkbox input "false"
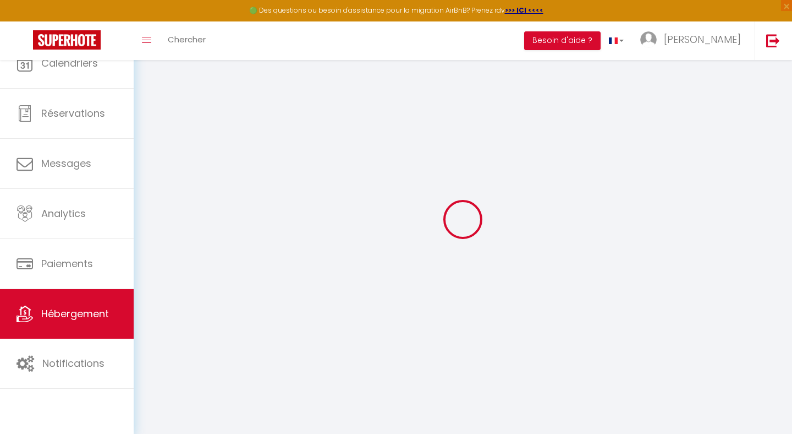
checkbox input "false"
select select
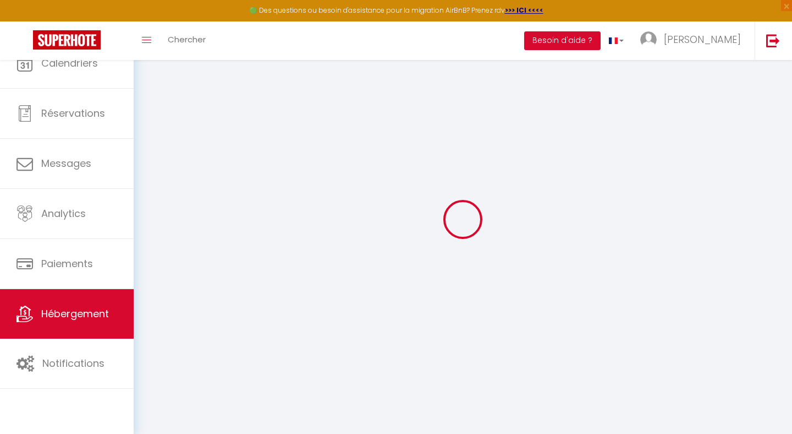
select select
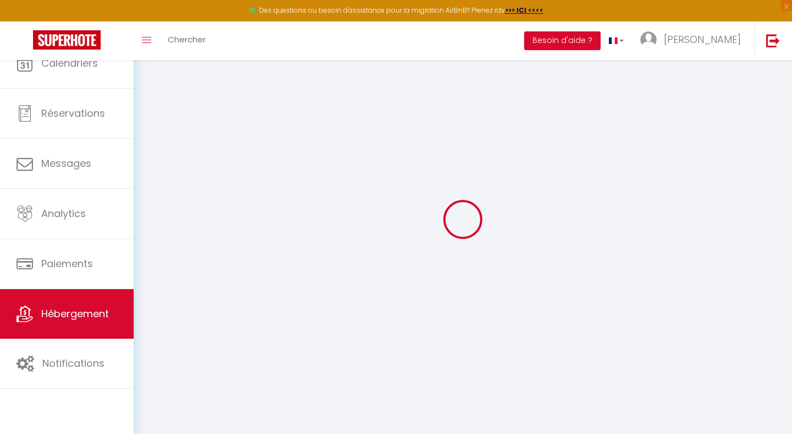
checkbox input "false"
select select
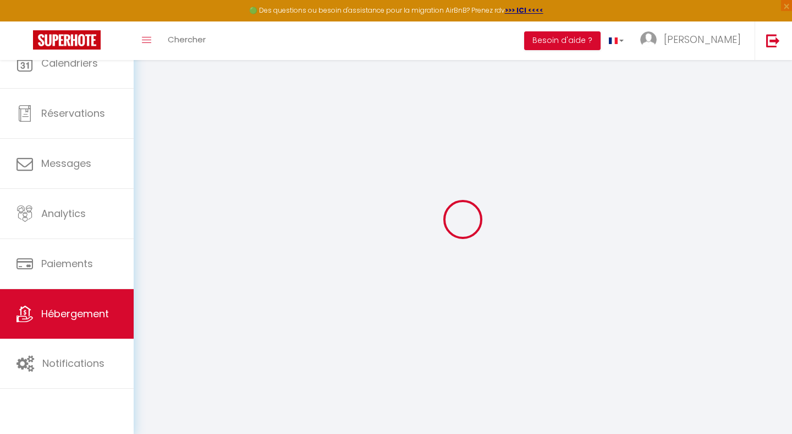
select select
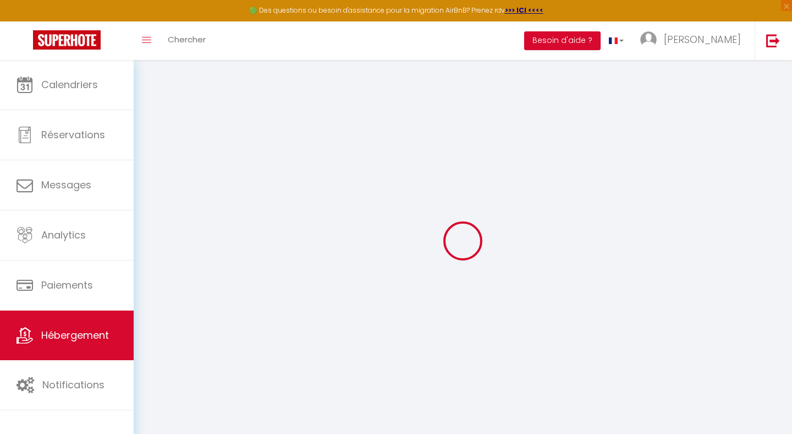
select select
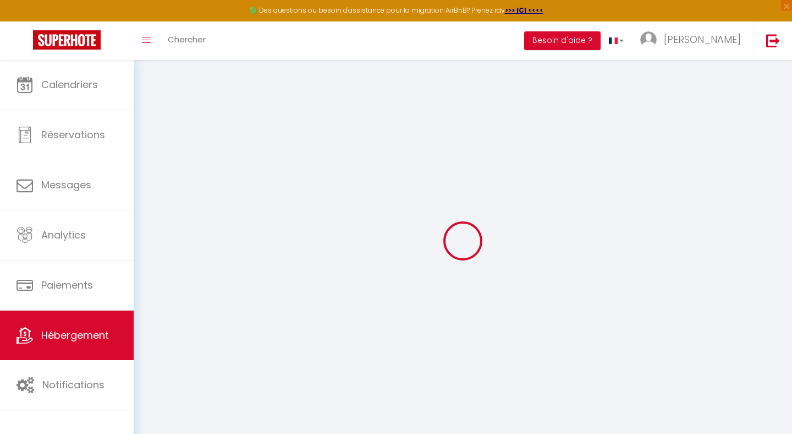
select select
checkbox input "false"
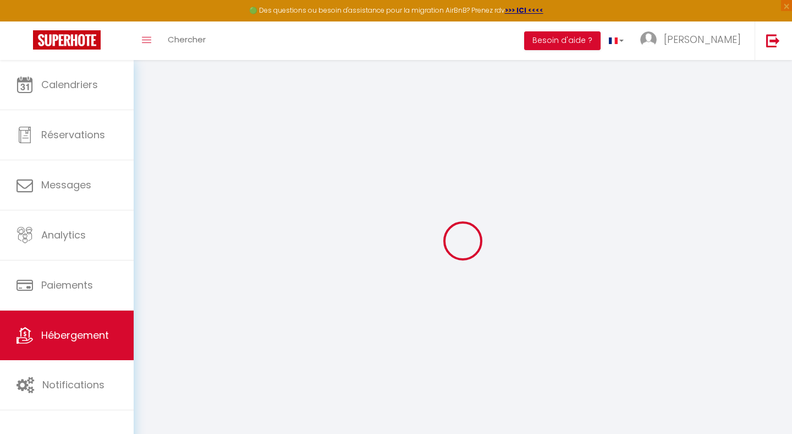
select select
type input "Vue mer – Promenade des Anglais"
select select "2"
select select "0"
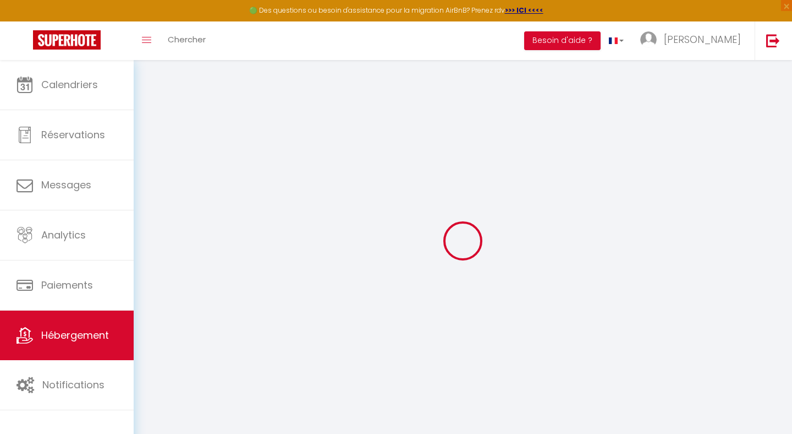
type input "180"
type input "50"
select select
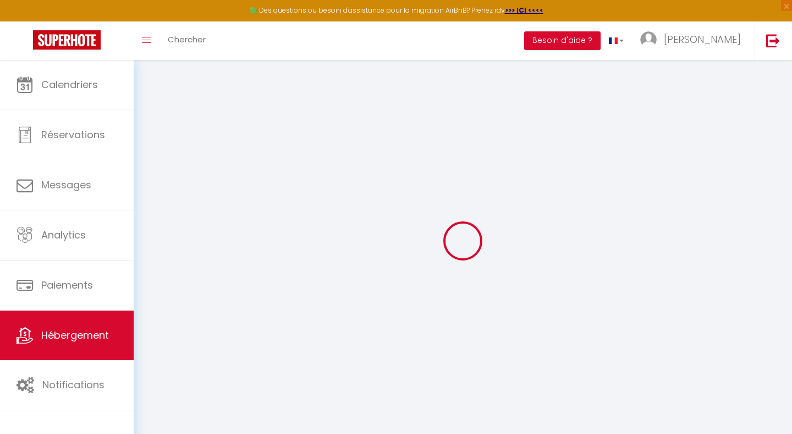
select select
type input "67 Promenade des [DEMOGRAPHIC_DATA]"
type input "06000"
type input "Nice"
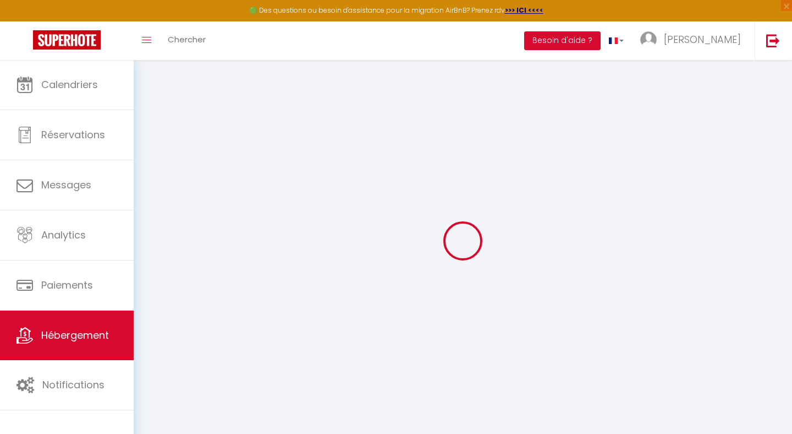
type input "[EMAIL_ADDRESS][DOMAIN_NAME]"
select select
checkbox input "false"
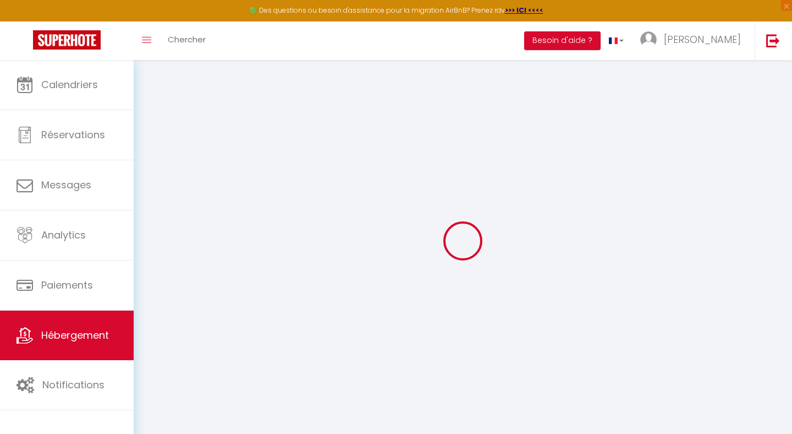
checkbox input "false"
type input "18"
type input "50"
type input "0"
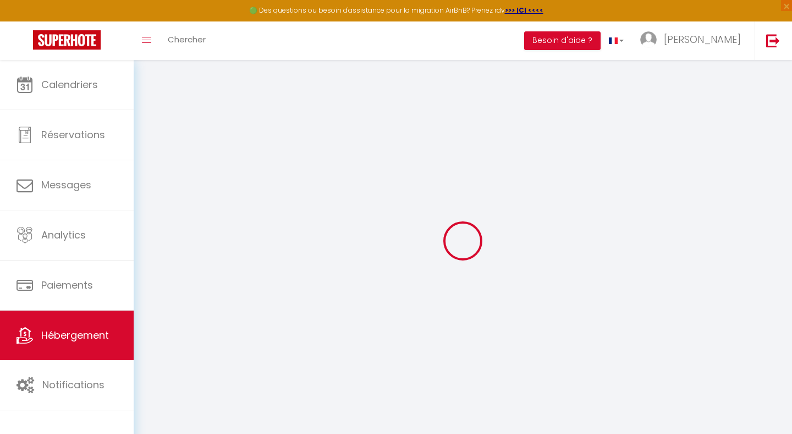
type input "0"
select select
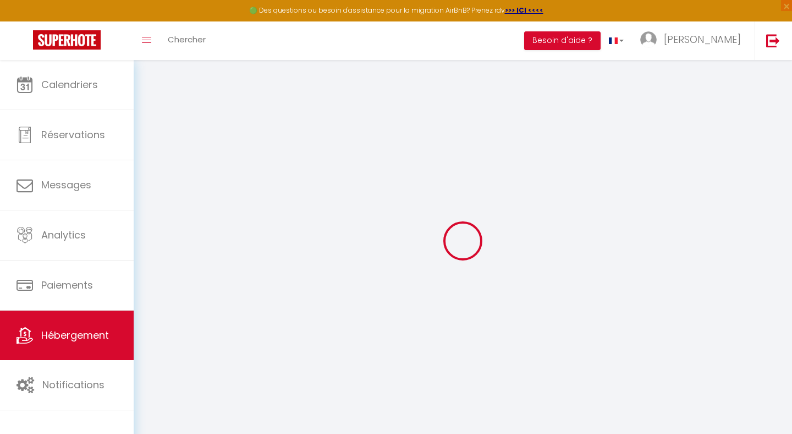
select select
checkbox input "false"
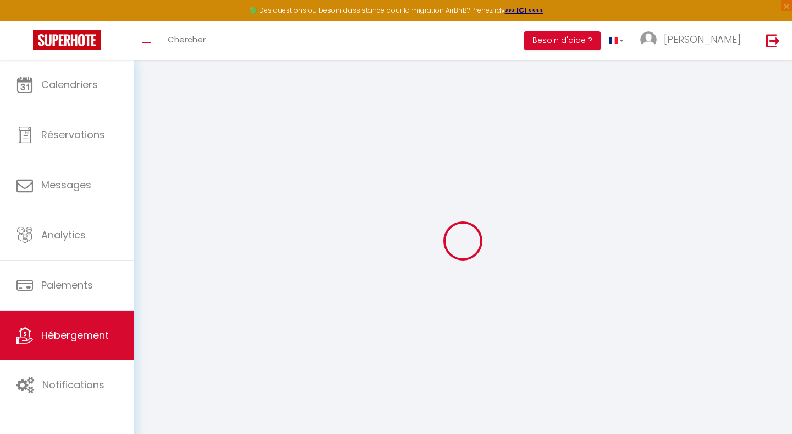
checkbox input "false"
select select
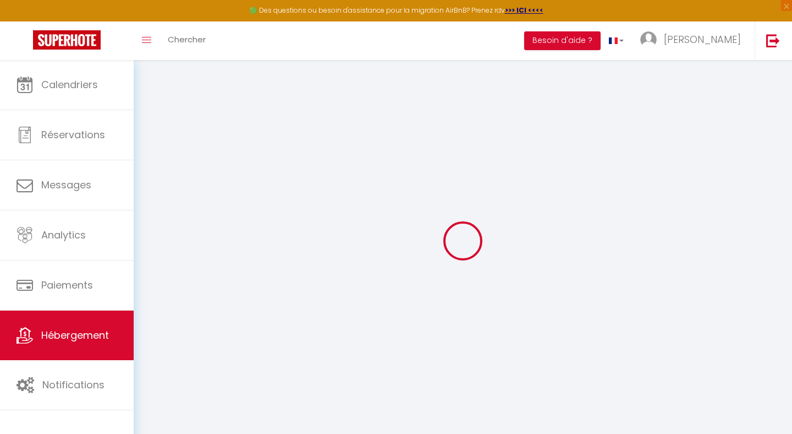
select select
checkbox input "false"
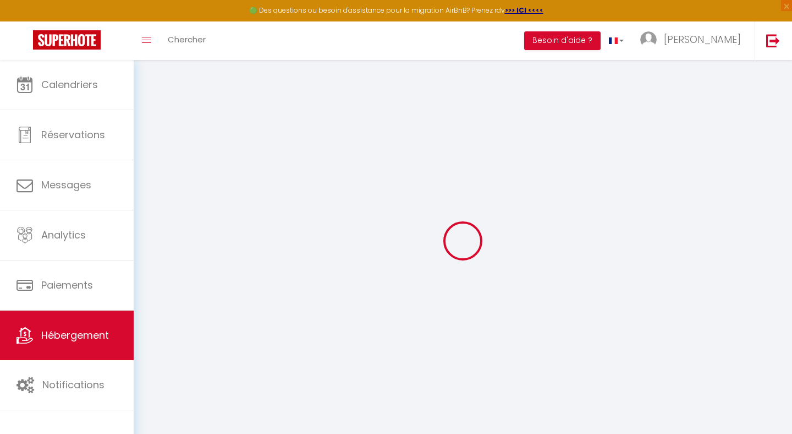
checkbox input "false"
select select
checkbox input "false"
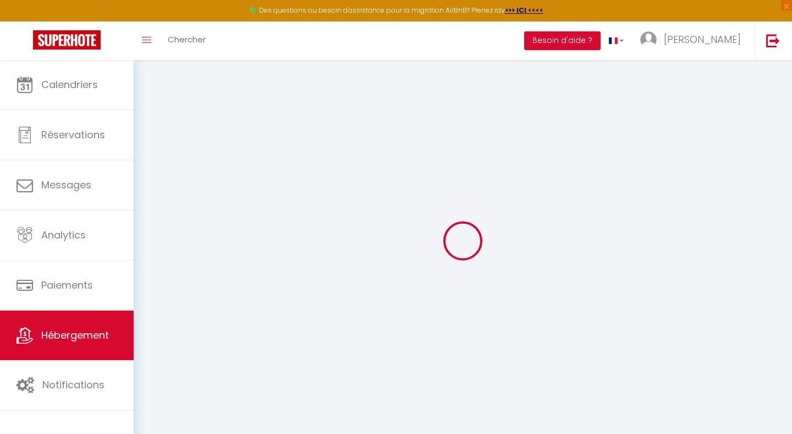
checkbox input "false"
select select
checkbox input "false"
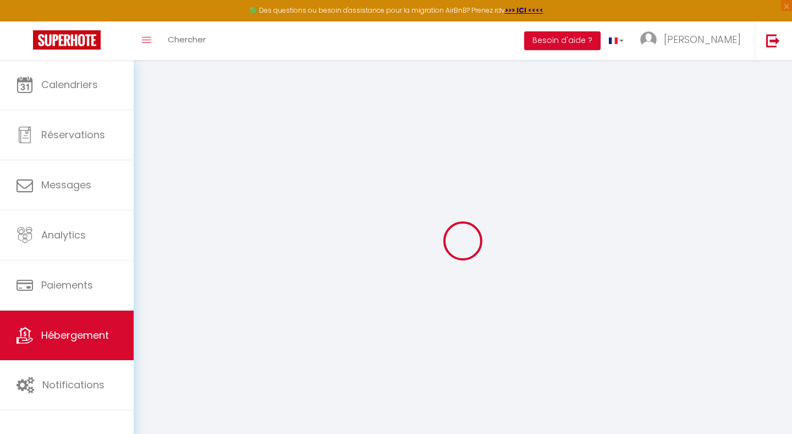
checkbox input "false"
select select "15:00"
select select "23:45"
select select "12:00"
select select "30"
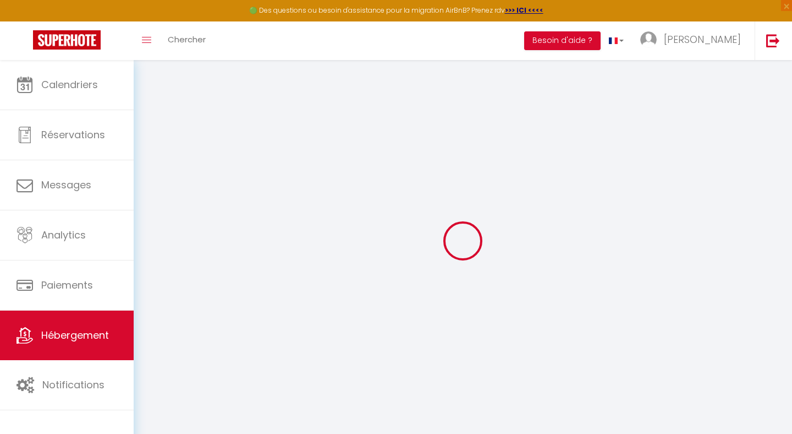
select select "120"
select select
checkbox input "false"
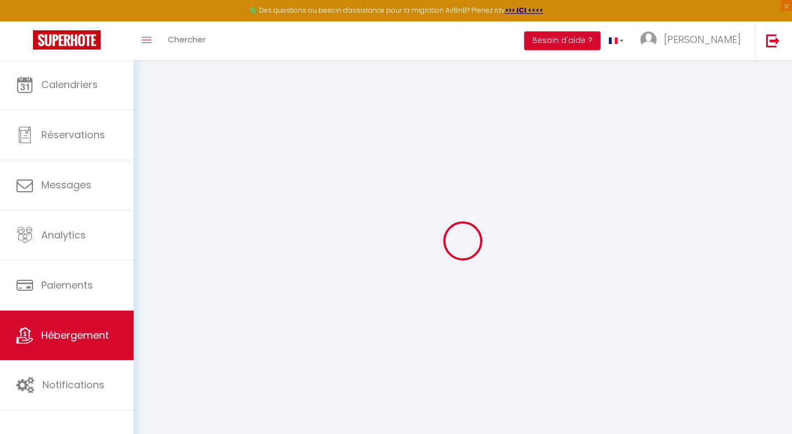
checkbox input "false"
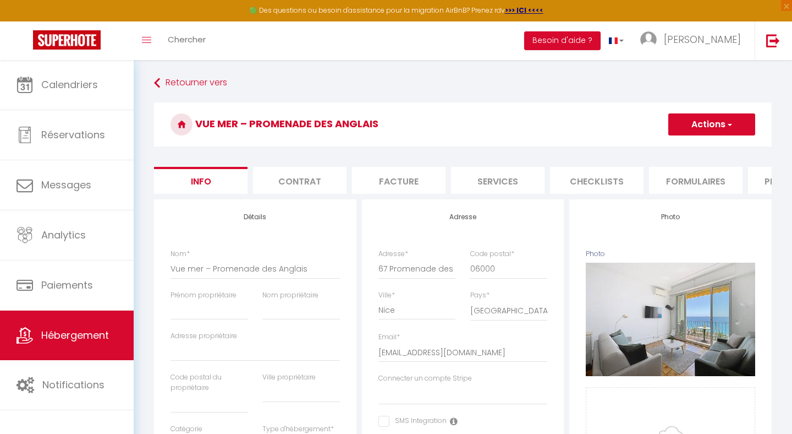
select select
checkbox input "false"
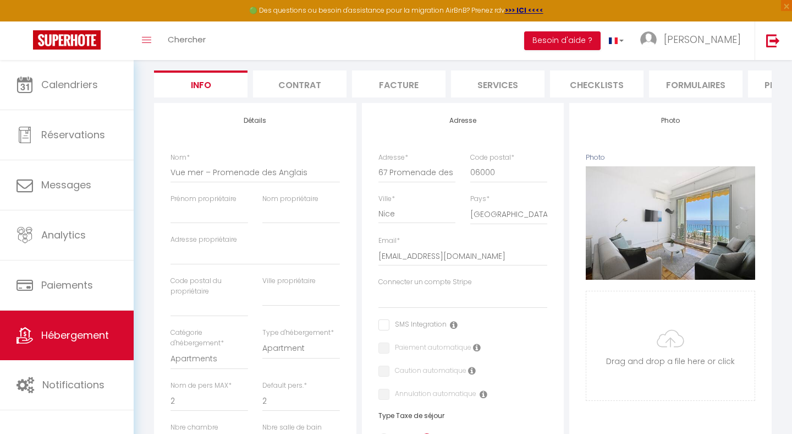
scroll to position [101, 0]
